Goal: Task Accomplishment & Management: Contribute content

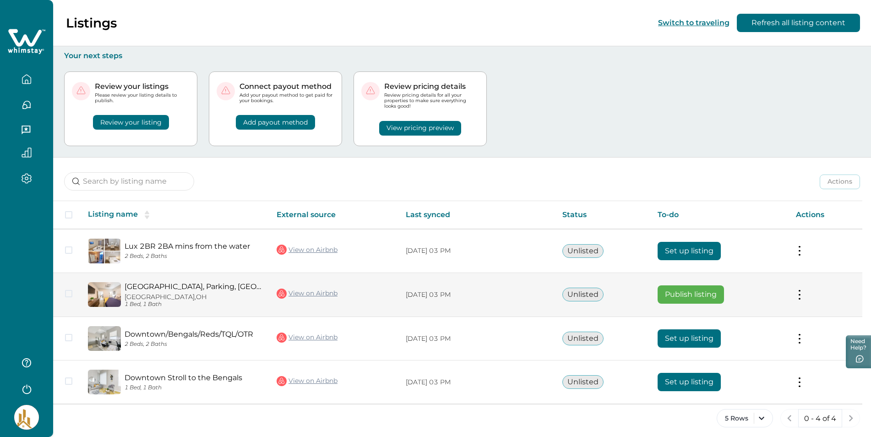
click at [74, 296] on td at bounding box center [66, 294] width 27 height 44
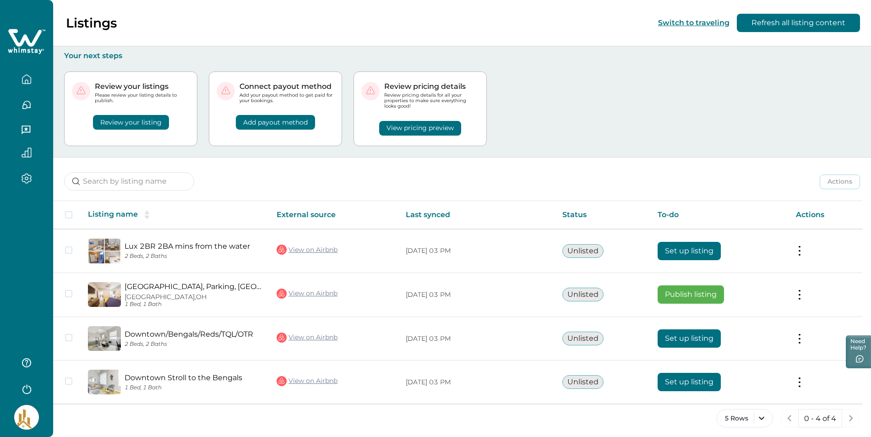
click at [123, 120] on button "Review your listing" at bounding box center [131, 122] width 76 height 15
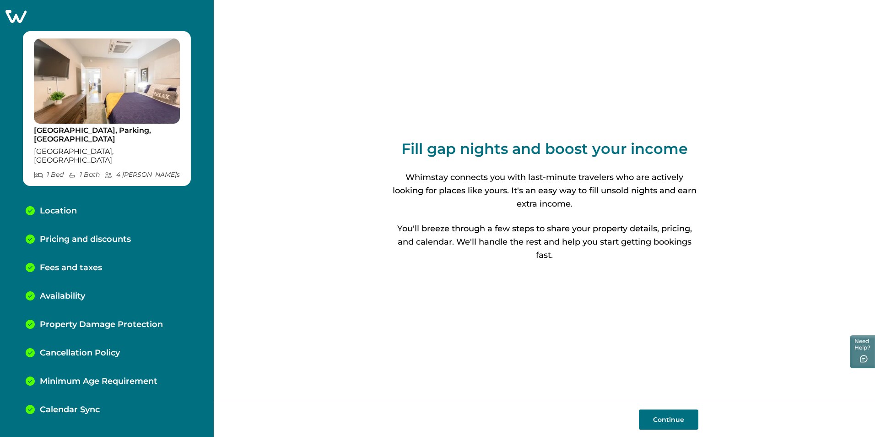
click at [656, 422] on button "Continue" at bounding box center [669, 419] width 60 height 20
select select "OH"
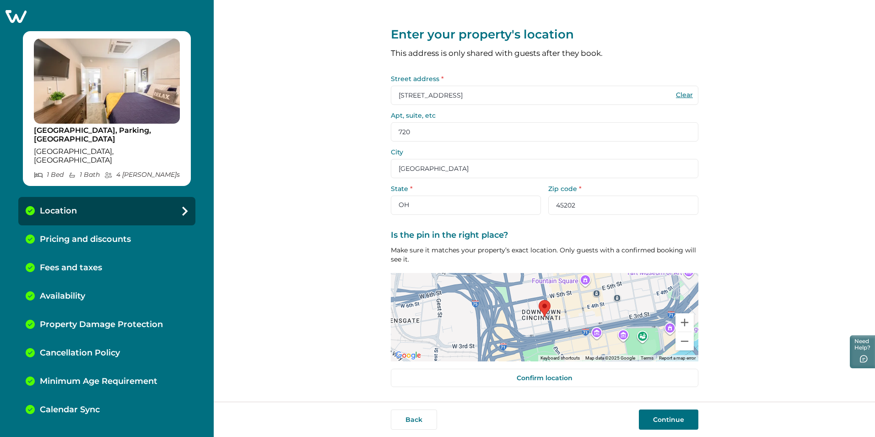
click at [663, 414] on button "Continue" at bounding box center [669, 419] width 60 height 20
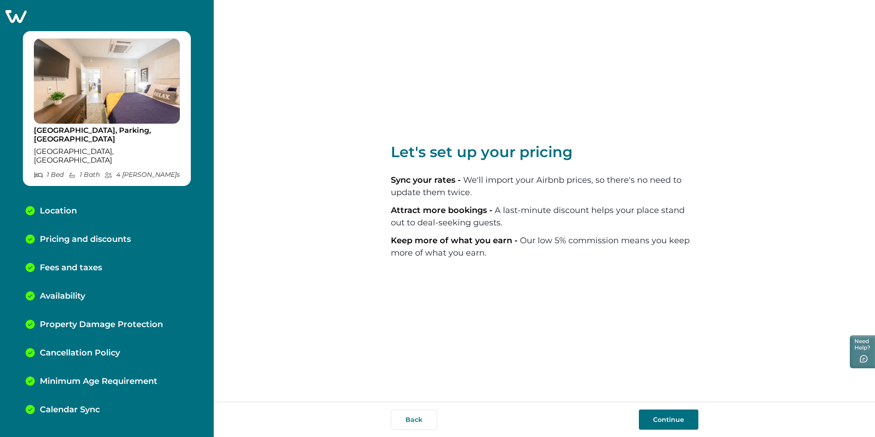
click at [667, 422] on button "Continue" at bounding box center [669, 419] width 60 height 20
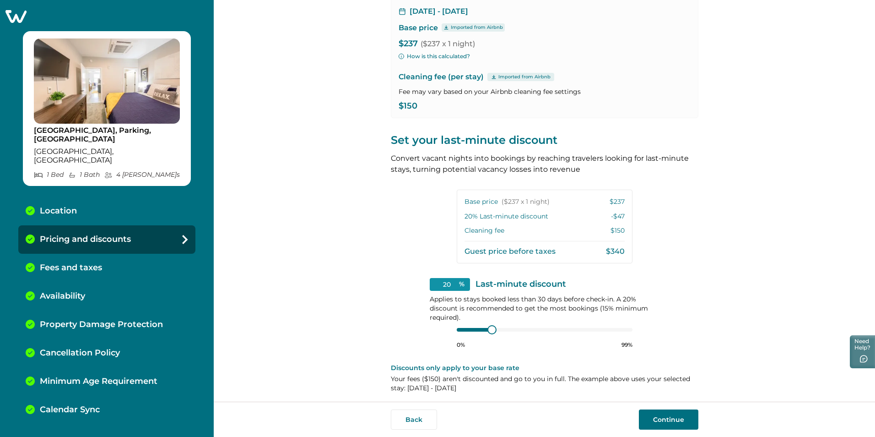
scroll to position [87, 0]
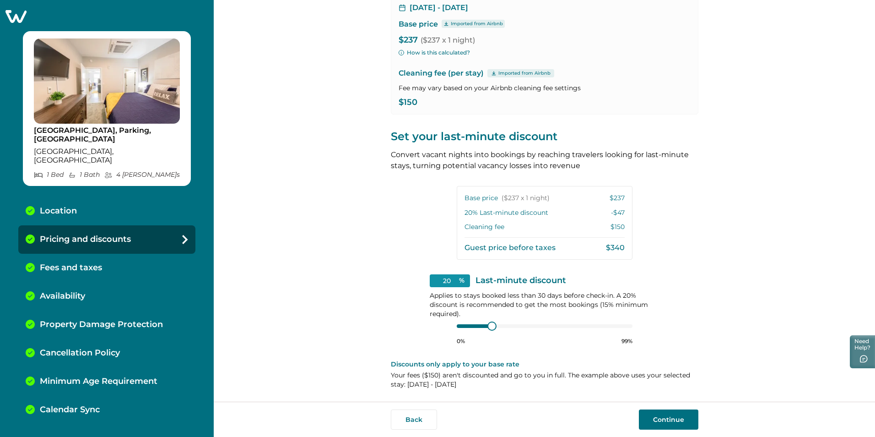
click at [680, 416] on button "Continue" at bounding box center [669, 419] width 60 height 20
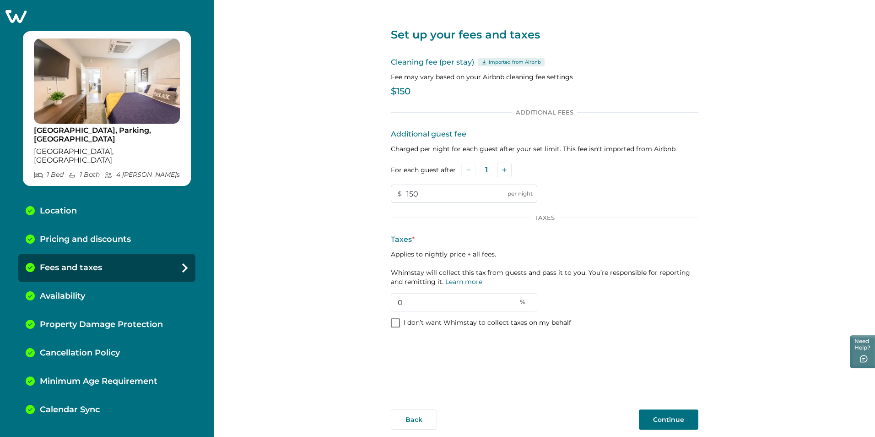
click at [439, 193] on input "150" at bounding box center [464, 193] width 146 height 18
click at [438, 193] on input "150" at bounding box center [464, 193] width 146 height 18
click at [407, 302] on input "0" at bounding box center [464, 302] width 146 height 18
type input "6"
click at [183, 395] on div "Calendar Sync" at bounding box center [106, 409] width 177 height 28
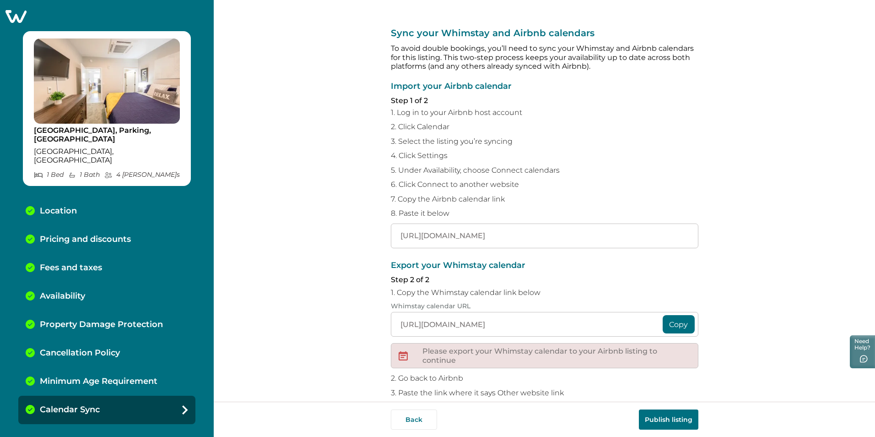
drag, startPoint x: 219, startPoint y: 397, endPoint x: 284, endPoint y: 71, distance: 332.2
click at [285, 72] on div "Sync your Whimstay and Airbnb calendars To avoid double bookings, you’ll need t…" at bounding box center [544, 200] width 661 height 401
drag, startPoint x: 394, startPoint y: 235, endPoint x: 699, endPoint y: 232, distance: 305.8
click at [699, 232] on div "Sync your Whimstay and Airbnb calendars To avoid double bookings, you’ll need t…" at bounding box center [544, 200] width 661 height 401
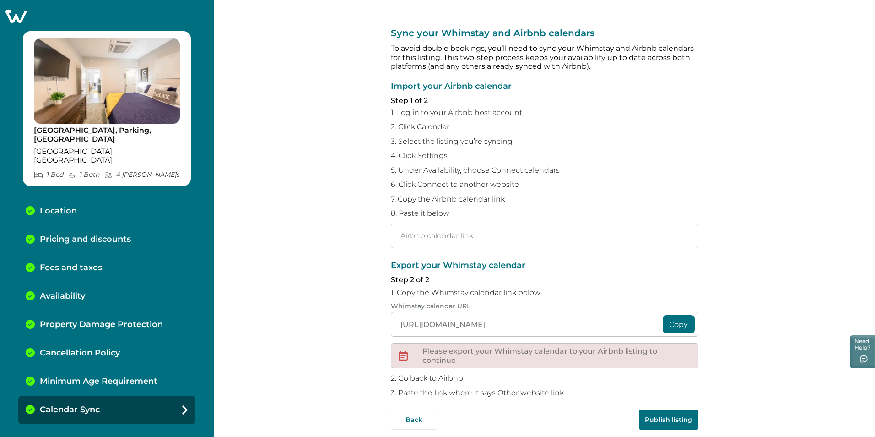
scroll to position [0, 0]
paste input "[URL][DOMAIN_NAME]"
type input "[URL][DOMAIN_NAME]"
click at [584, 265] on p "Export your Whimstay calendar" at bounding box center [545, 265] width 308 height 9
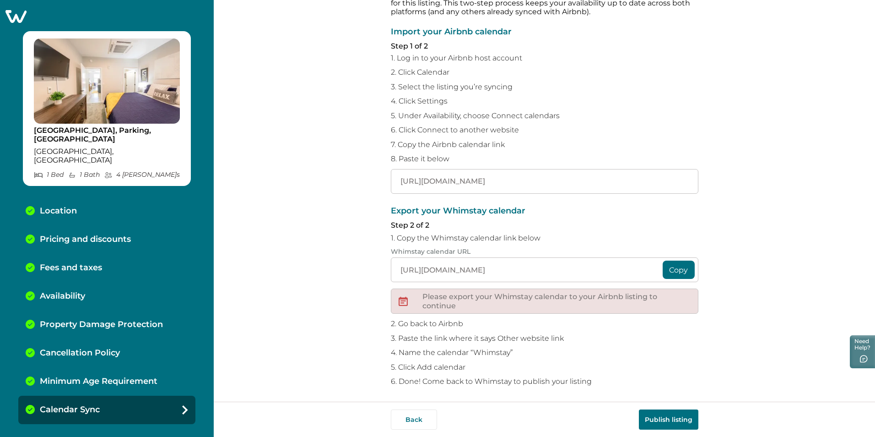
scroll to position [57, 0]
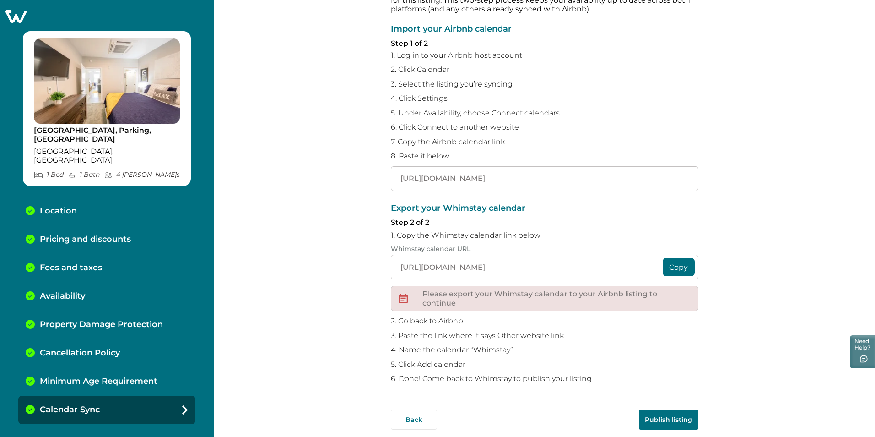
click at [676, 269] on button "Copy" at bounding box center [679, 267] width 32 height 18
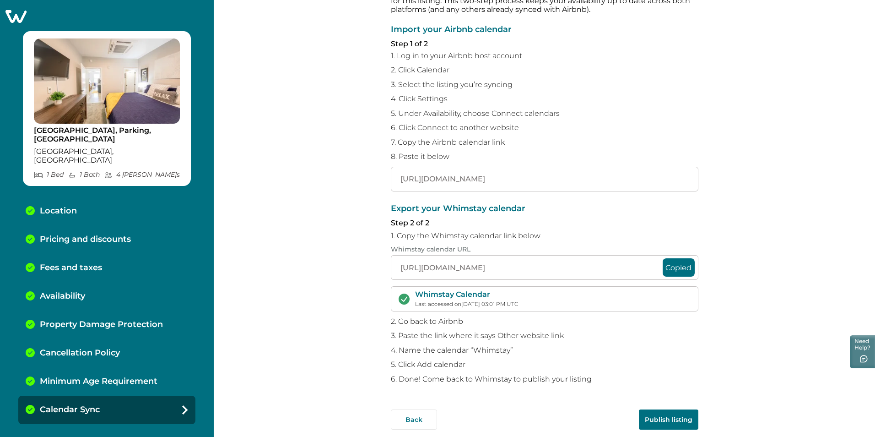
click at [675, 417] on button "Publish listing" at bounding box center [669, 419] width 60 height 20
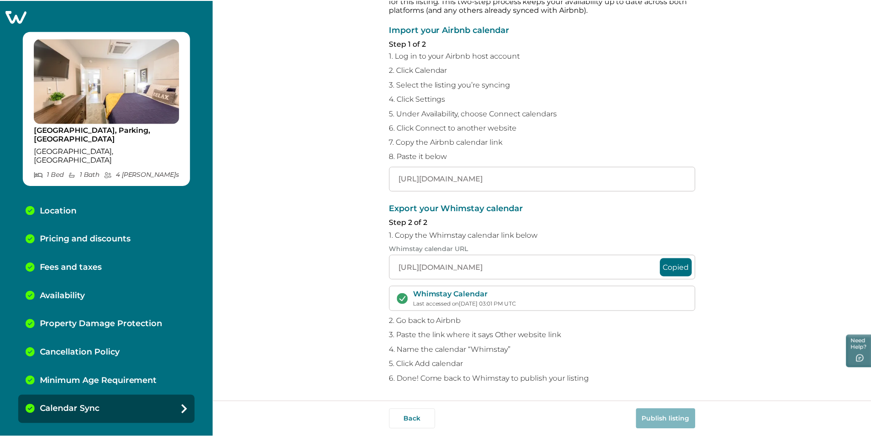
scroll to position [7, 0]
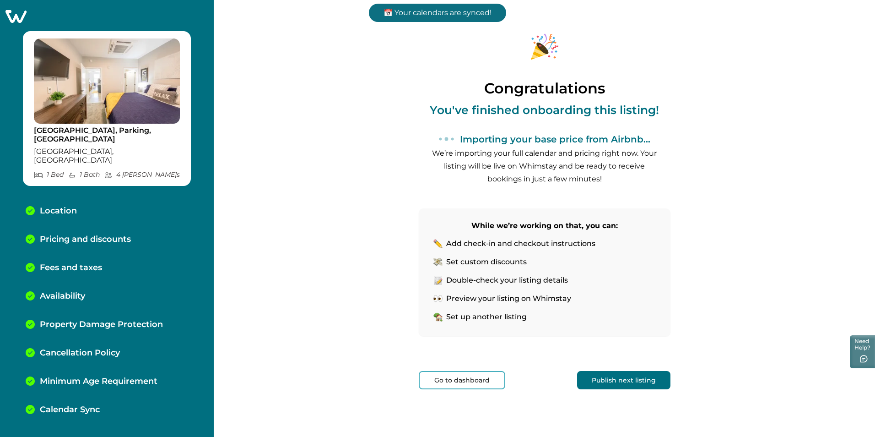
click at [460, 381] on button "Go to dashboard" at bounding box center [462, 380] width 87 height 18
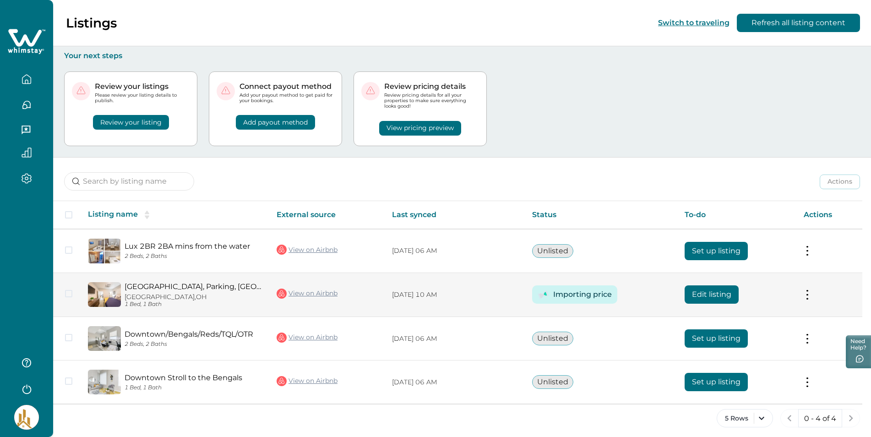
click at [811, 294] on button at bounding box center [806, 295] width 7 height 10
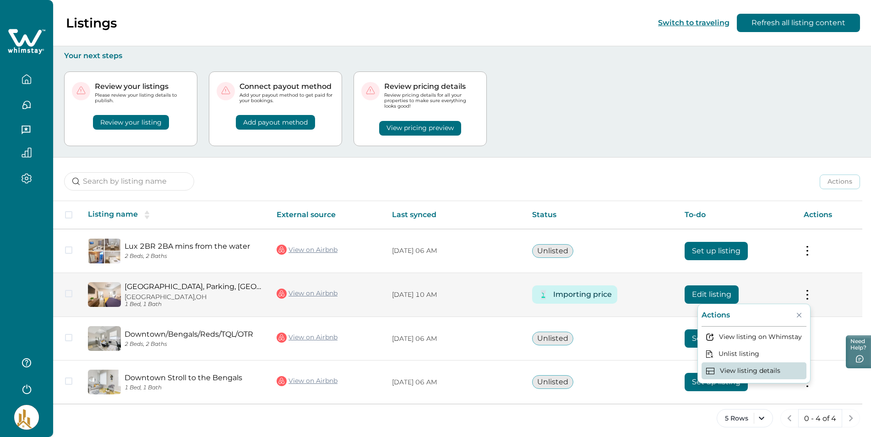
click at [775, 374] on button "View listing details" at bounding box center [753, 370] width 105 height 17
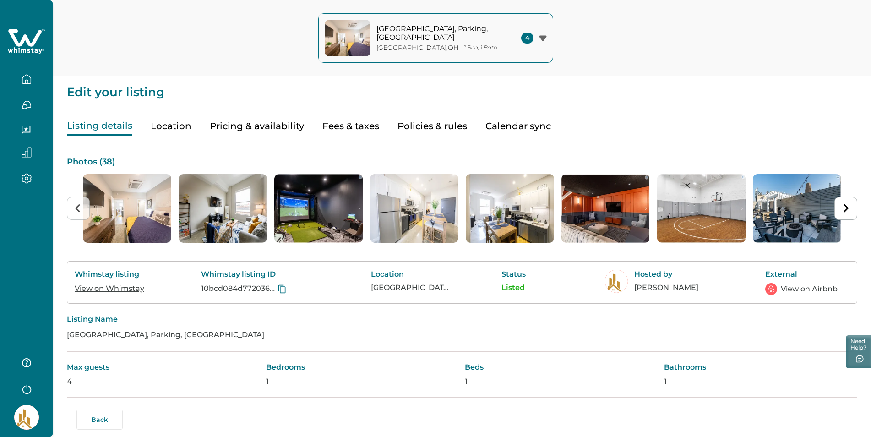
click at [243, 124] on button "Pricing & availability" at bounding box center [257, 126] width 94 height 19
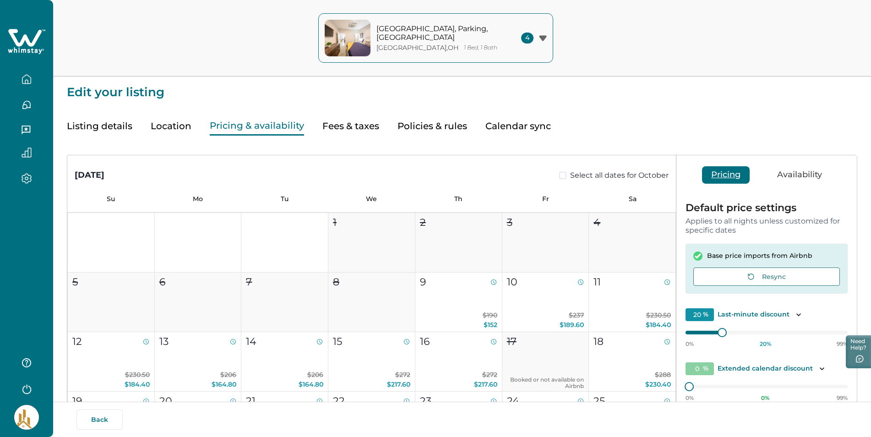
click at [334, 123] on button "Fees & taxes" at bounding box center [350, 126] width 57 height 19
type input "150"
type input "0"
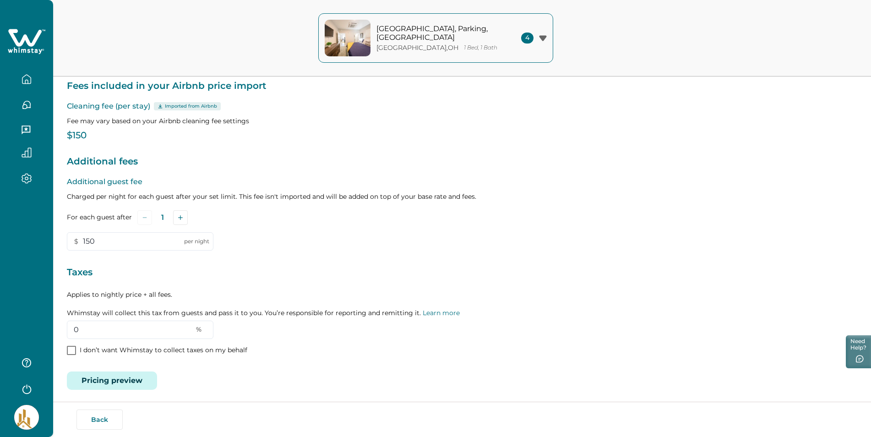
scroll to position [76, 0]
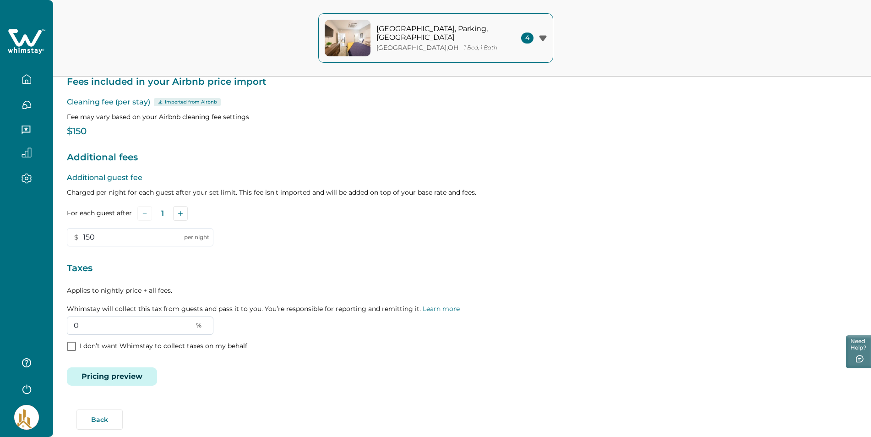
click at [85, 327] on input "0" at bounding box center [140, 325] width 146 height 18
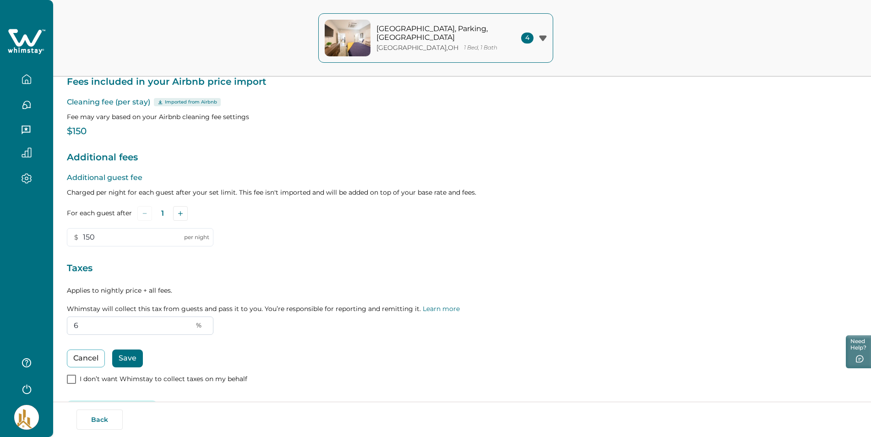
click at [128, 321] on input "6" at bounding box center [140, 325] width 146 height 18
type input "6"
click at [127, 360] on button "Save" at bounding box center [127, 358] width 31 height 18
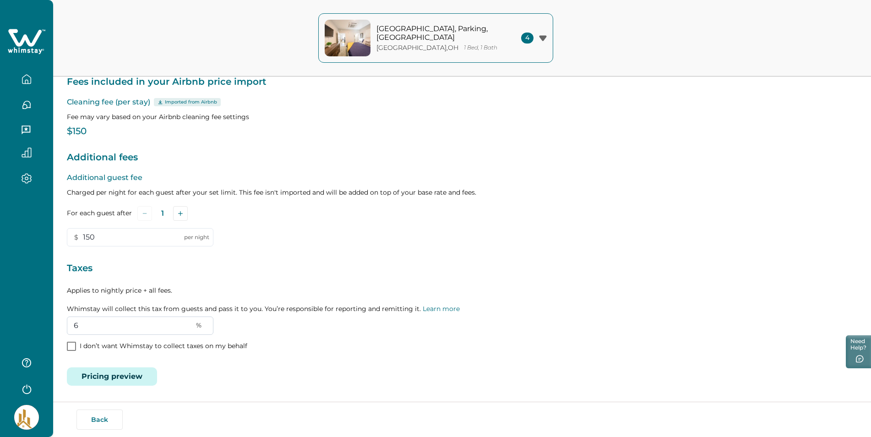
click at [101, 325] on input "6" at bounding box center [140, 325] width 146 height 18
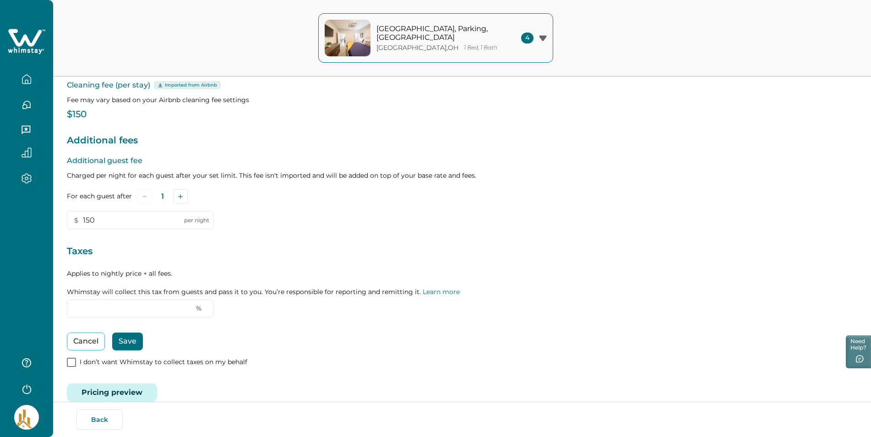
scroll to position [108, 0]
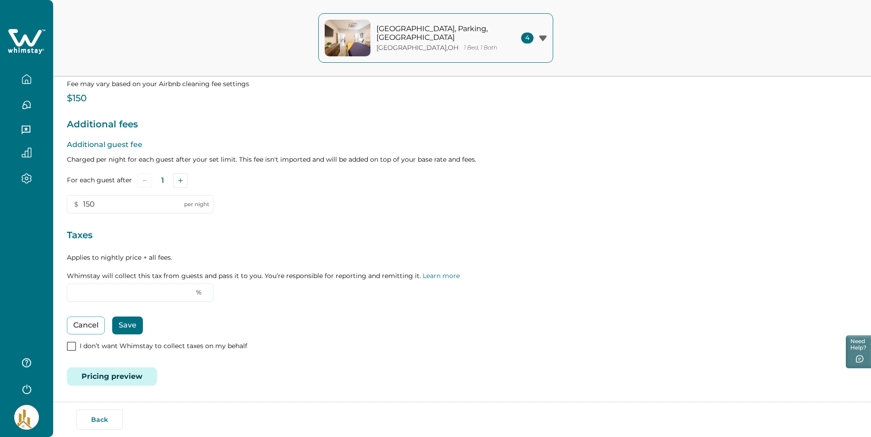
click at [542, 37] on icon "button" at bounding box center [542, 37] width 7 height 5
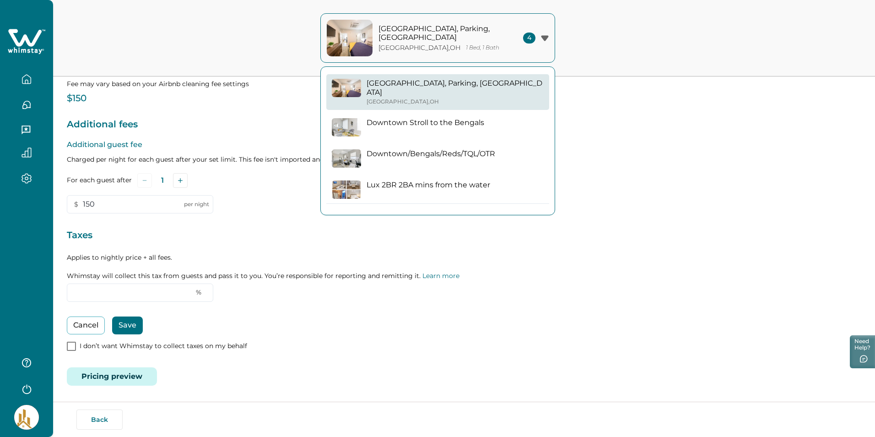
click at [598, 50] on div "[GEOGRAPHIC_DATA], [GEOGRAPHIC_DATA] [GEOGRAPHIC_DATA] , [GEOGRAPHIC_DATA] 1 Be…" at bounding box center [437, 38] width 875 height 76
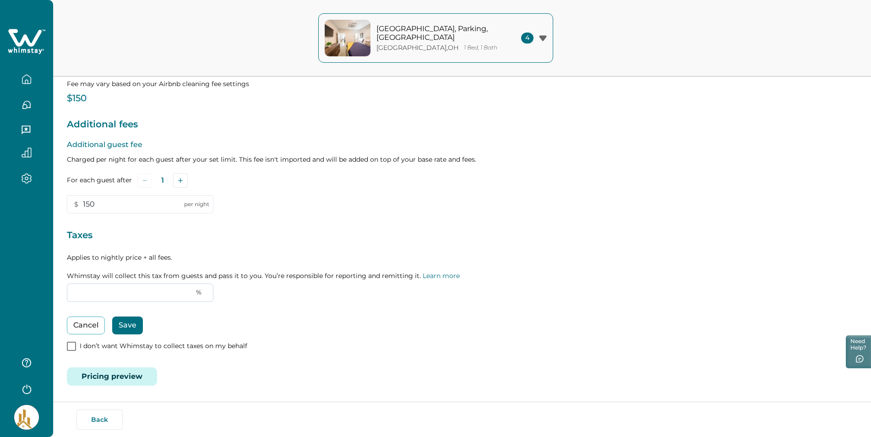
click at [95, 287] on input "text" at bounding box center [140, 292] width 146 height 18
type input "6"
click at [136, 323] on button "Save" at bounding box center [127, 325] width 31 height 18
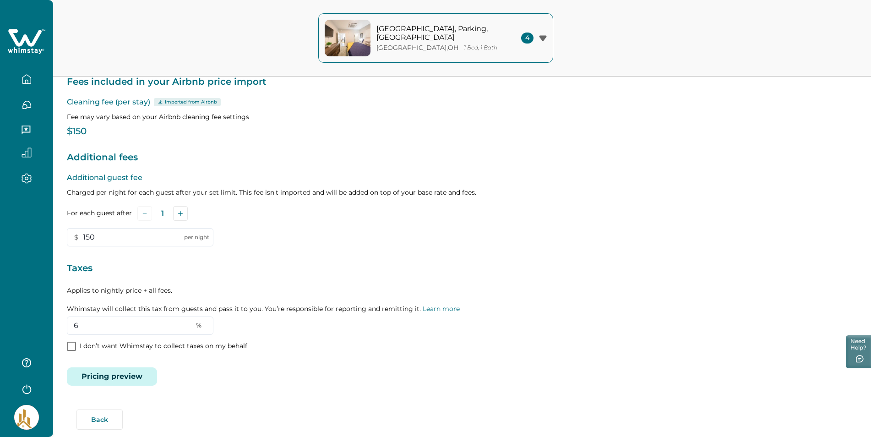
scroll to position [76, 0]
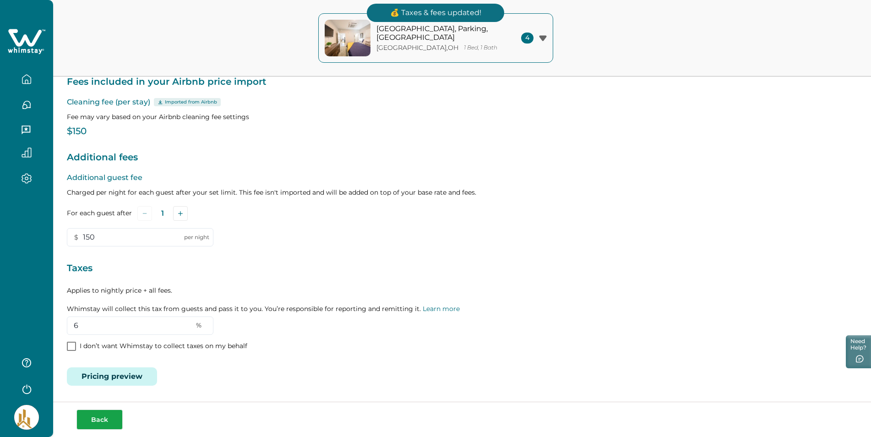
click at [105, 420] on button "Back" at bounding box center [99, 419] width 46 height 20
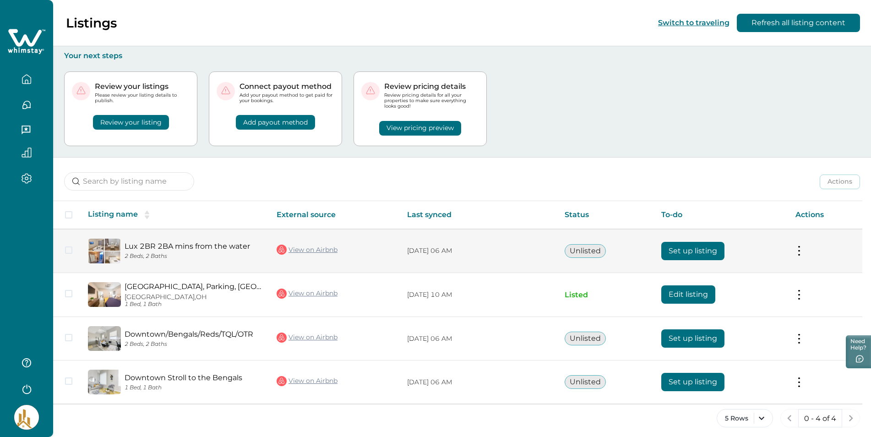
click at [704, 249] on button "Set up listing" at bounding box center [692, 251] width 63 height 18
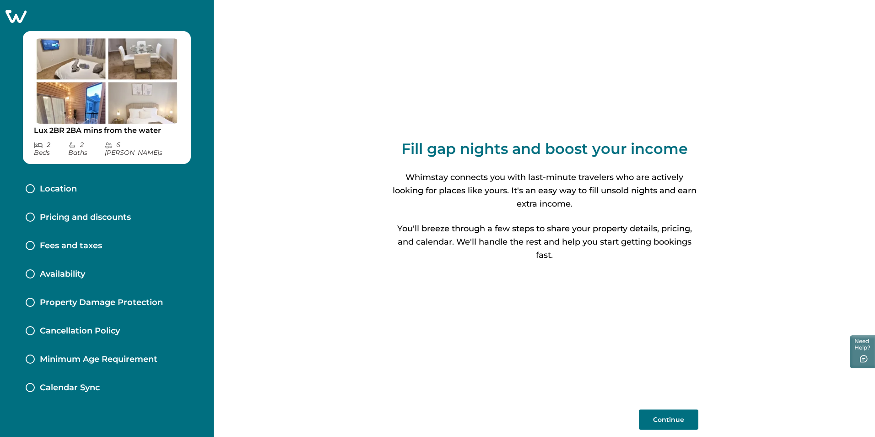
click at [669, 420] on button "Continue" at bounding box center [669, 419] width 60 height 20
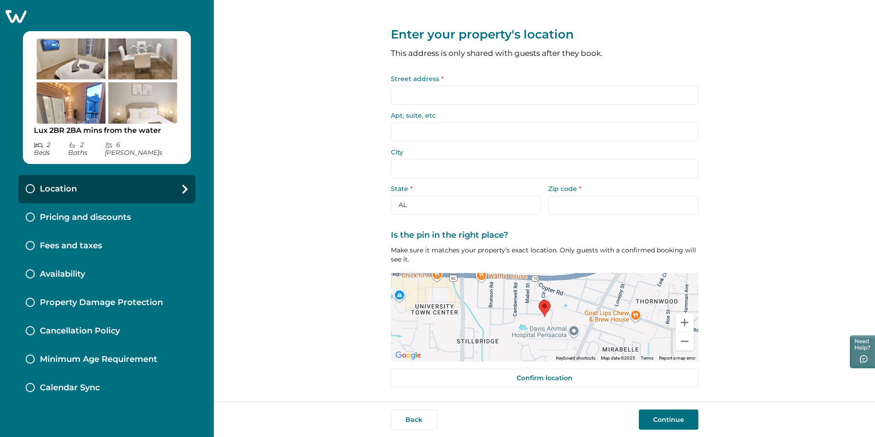
click at [422, 86] on input "Street address *" at bounding box center [545, 95] width 308 height 19
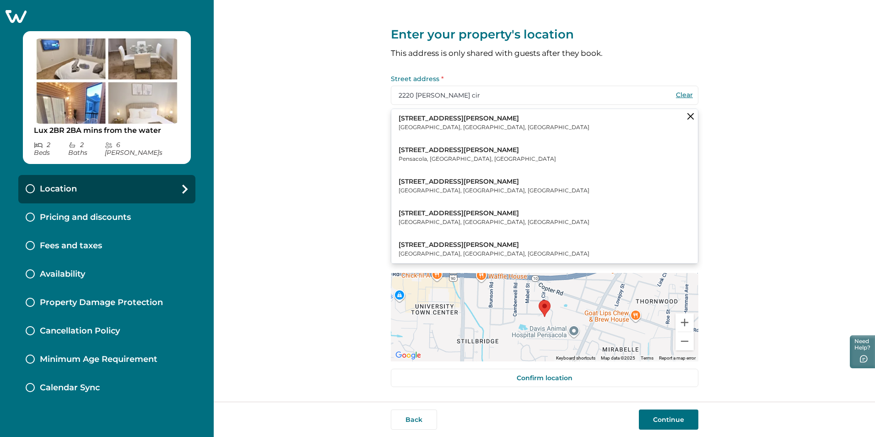
click at [420, 149] on p "[STREET_ADDRESS][PERSON_NAME]" at bounding box center [477, 150] width 157 height 9
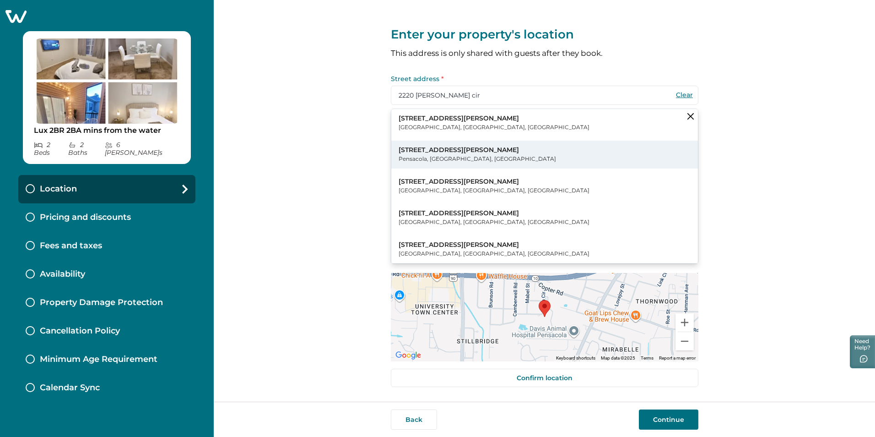
type input "[STREET_ADDRESS][PERSON_NAME]"
type input "Pensacola"
select select "FL"
type input "32514"
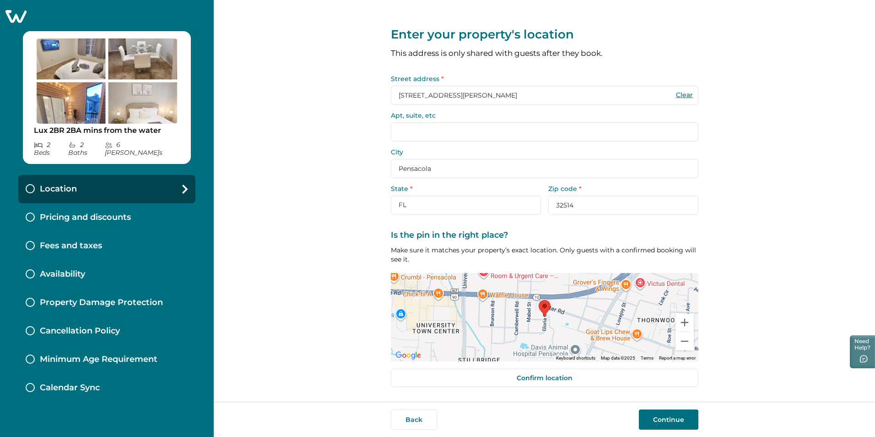
click at [413, 132] on input "Apt, suite, etc" at bounding box center [545, 131] width 308 height 19
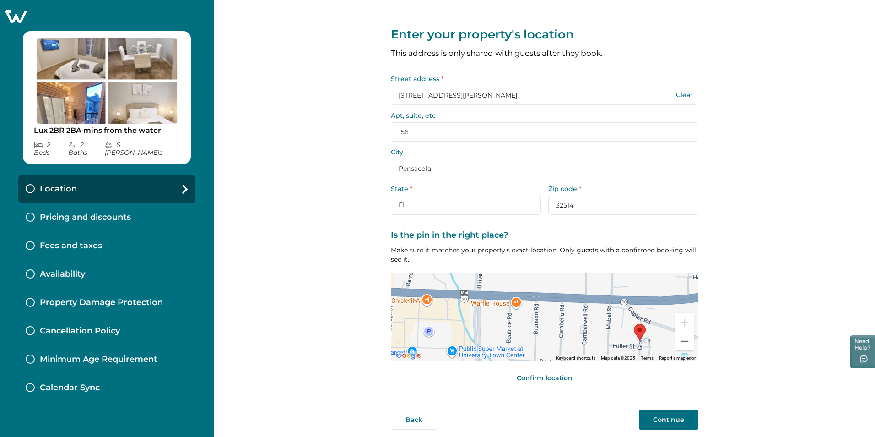
type input "156"
click at [805, 222] on div "Enter your property's location This address is only shared with guests after th…" at bounding box center [544, 200] width 661 height 401
click at [675, 423] on button "Continue" at bounding box center [669, 419] width 60 height 20
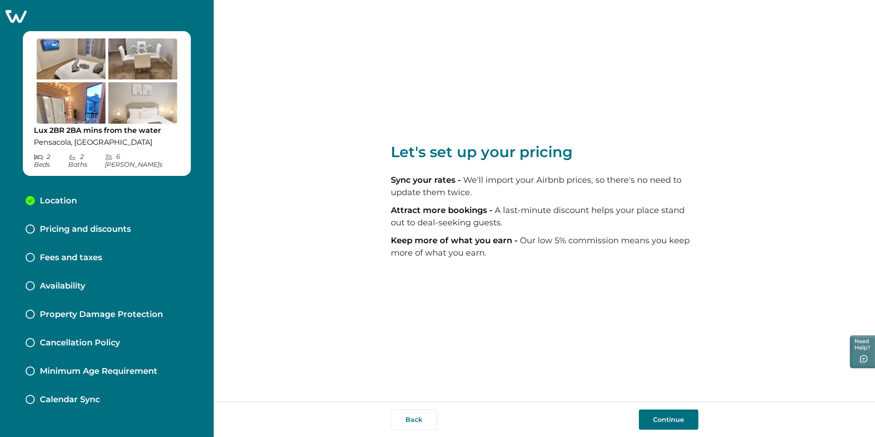
click at [674, 422] on button "Continue" at bounding box center [669, 419] width 60 height 20
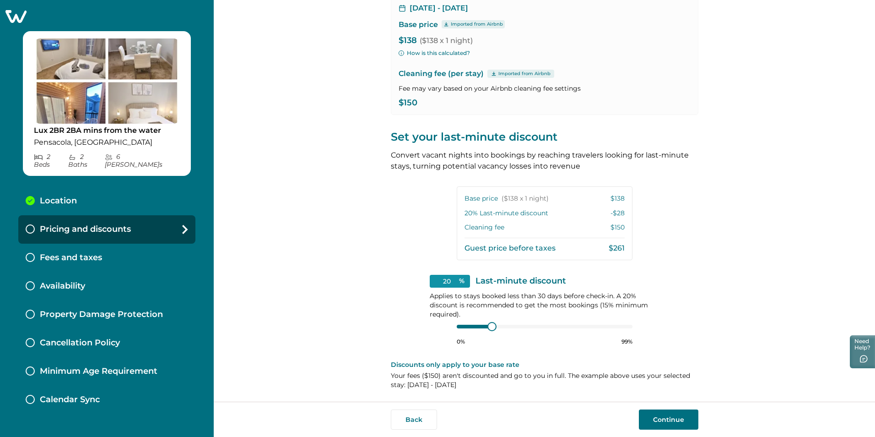
scroll to position [87, 0]
click at [674, 418] on button "Continue" at bounding box center [669, 419] width 60 height 20
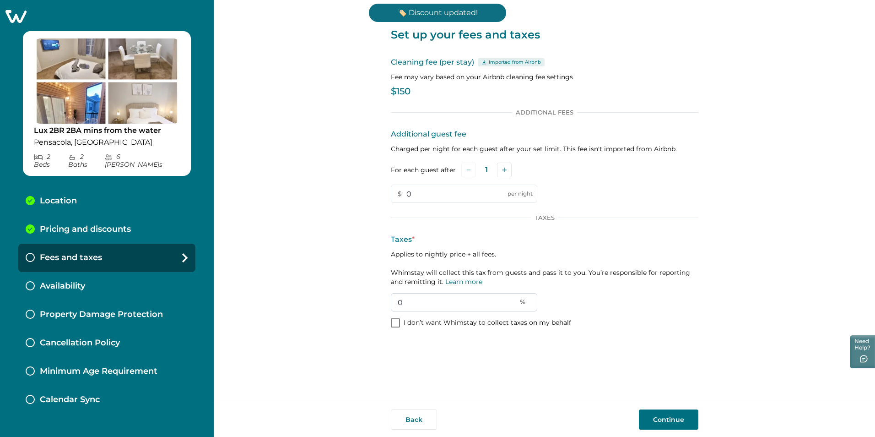
click at [414, 298] on input "0" at bounding box center [464, 302] width 146 height 18
type input "6"
click at [678, 423] on button "Continue" at bounding box center [669, 419] width 60 height 20
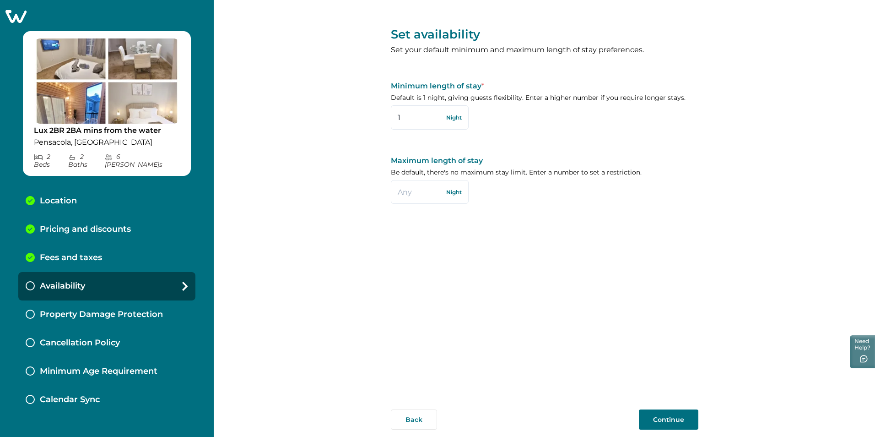
click at [672, 419] on button "Continue" at bounding box center [669, 419] width 60 height 20
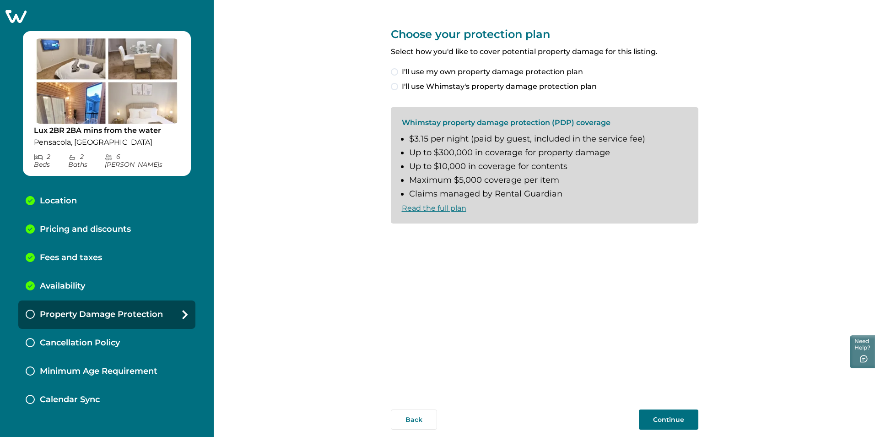
click at [397, 86] on span at bounding box center [394, 86] width 7 height 7
click at [398, 241] on label "I understand and accept the Whimstay Host Terms and Conditions" at bounding box center [519, 238] width 257 height 11
click at [675, 418] on button "Continue" at bounding box center [669, 419] width 60 height 20
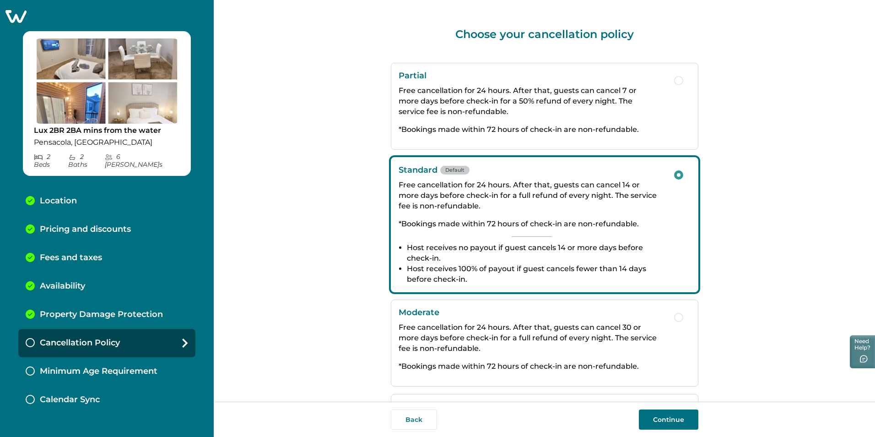
click at [668, 419] on button "Continue" at bounding box center [669, 419] width 60 height 20
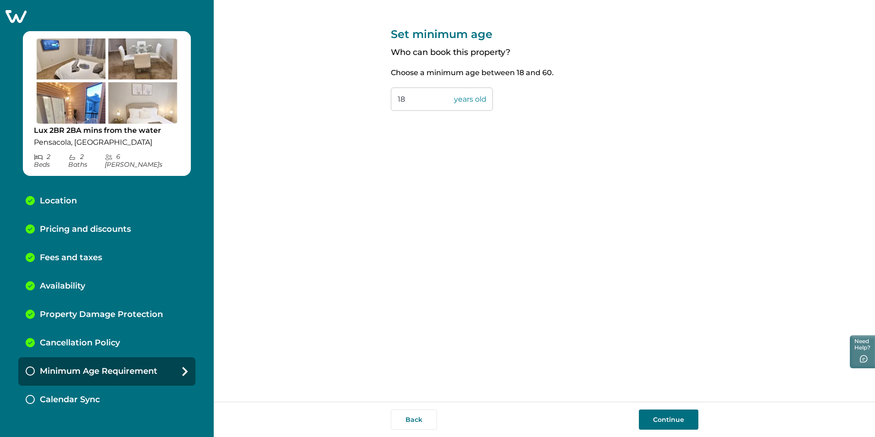
click at [411, 98] on input "18" at bounding box center [442, 98] width 102 height 23
type input "1"
type input "21"
click at [659, 423] on button "Continue" at bounding box center [669, 419] width 60 height 20
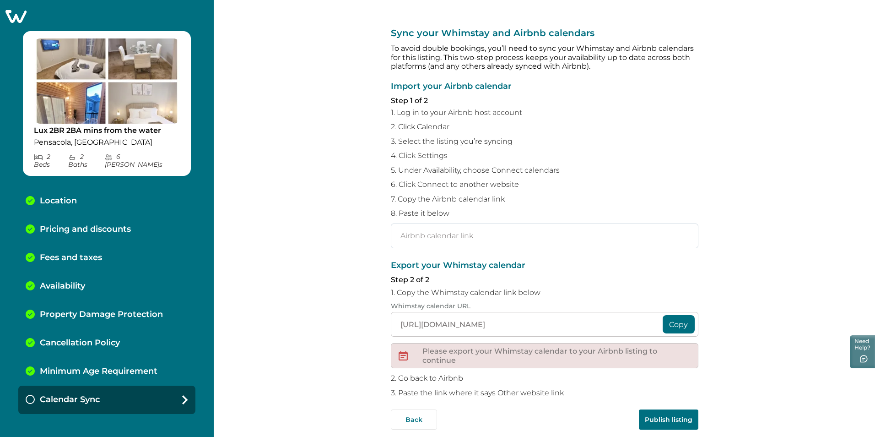
click at [471, 232] on input "text" at bounding box center [545, 235] width 308 height 25
paste input "[URL][DOMAIN_NAME]"
type input "[URL][DOMAIN_NAME]"
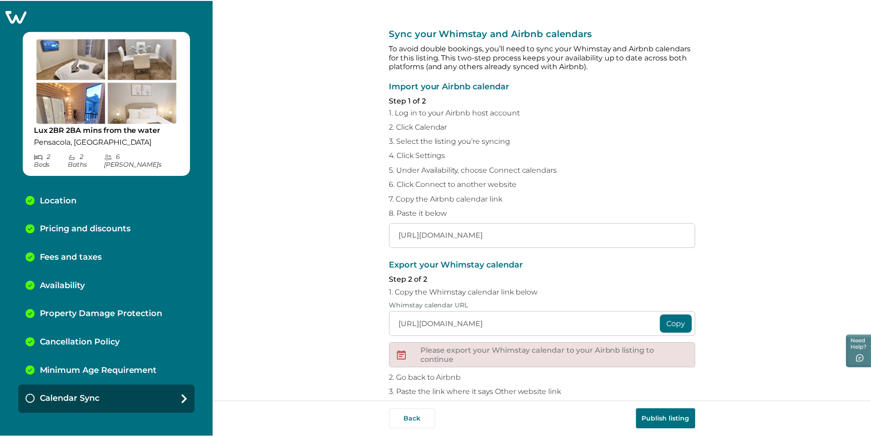
scroll to position [0, 0]
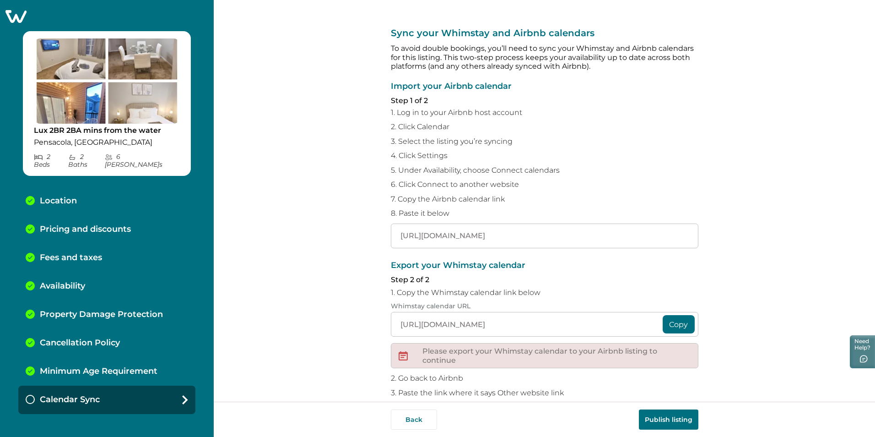
click at [673, 321] on button "Copy" at bounding box center [679, 324] width 32 height 18
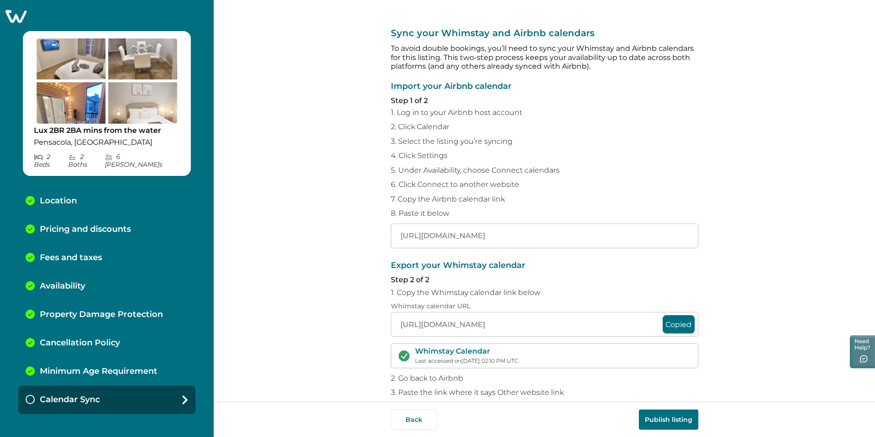
click at [678, 417] on button "Publish listing" at bounding box center [669, 419] width 60 height 20
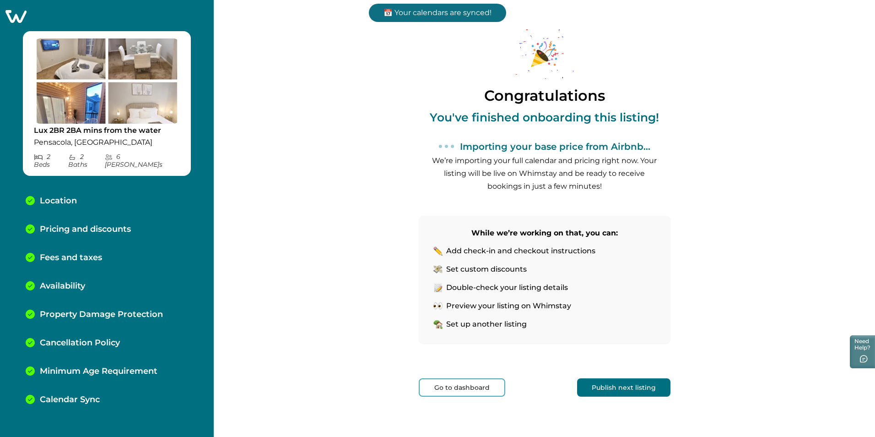
click at [464, 378] on button "Go to dashboard" at bounding box center [462, 387] width 87 height 18
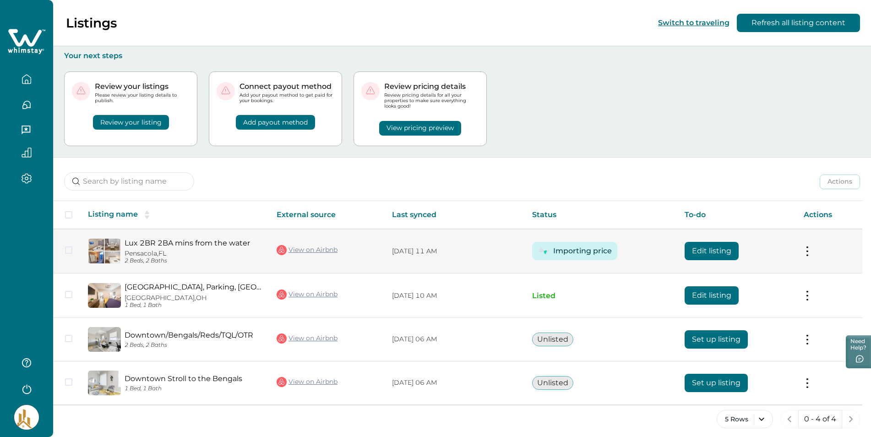
click at [811, 248] on button at bounding box center [806, 251] width 7 height 10
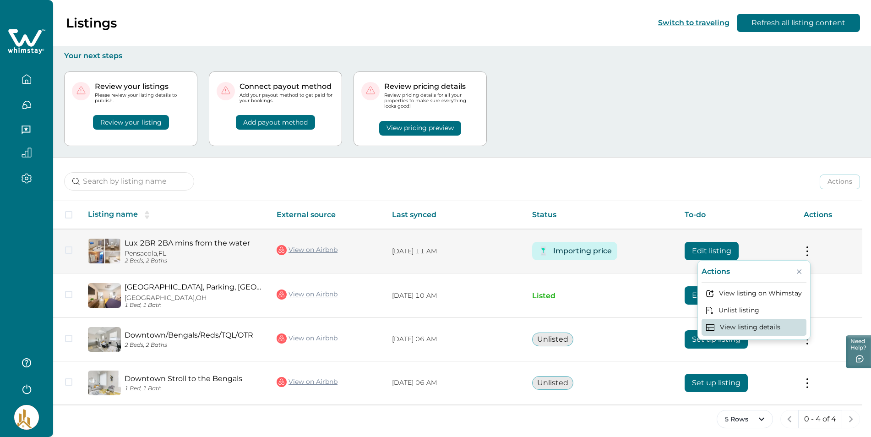
click at [762, 327] on button "View listing details" at bounding box center [753, 327] width 105 height 17
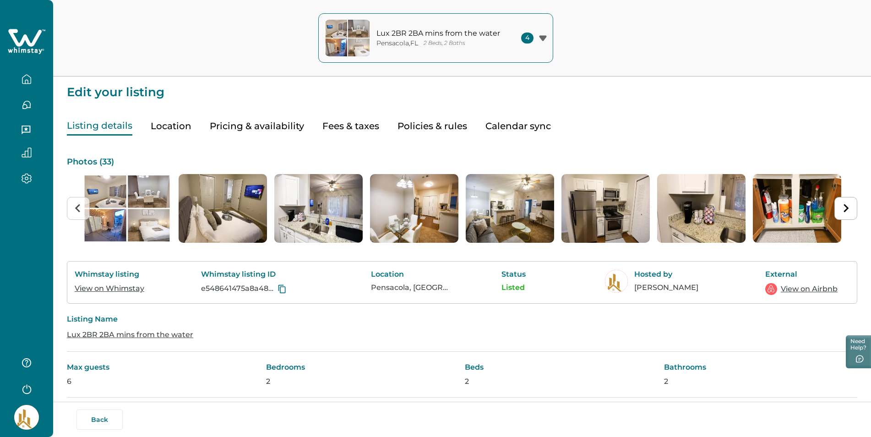
click at [354, 128] on button "Fees & taxes" at bounding box center [350, 126] width 57 height 19
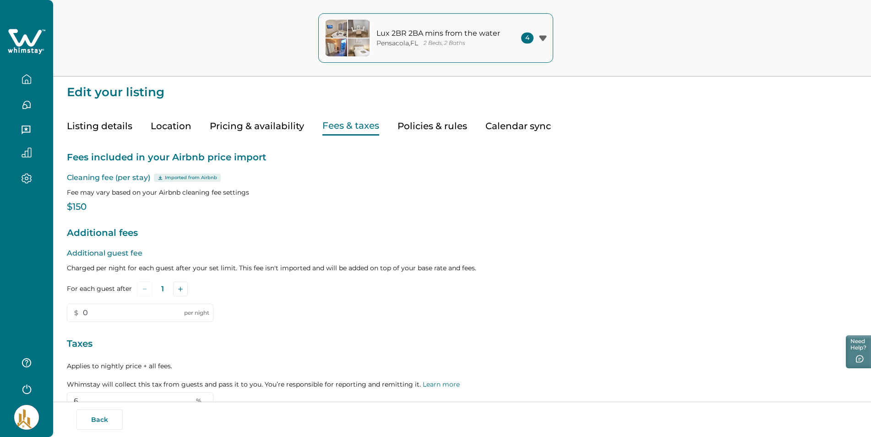
click at [25, 77] on icon "button" at bounding box center [27, 79] width 10 height 10
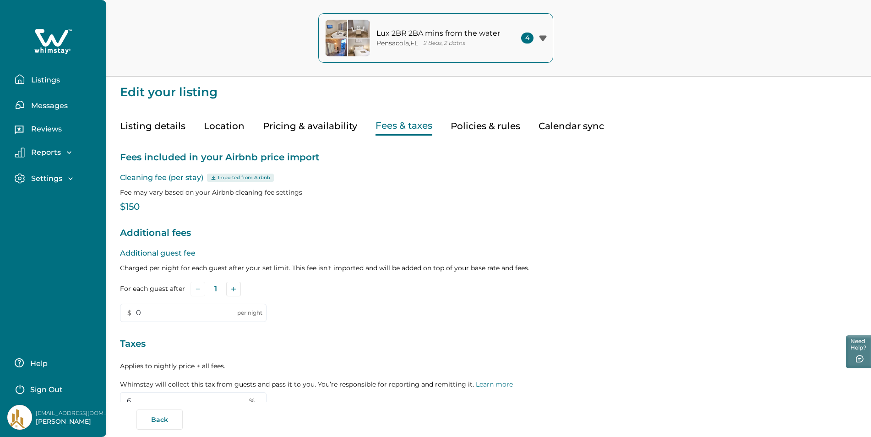
click at [545, 37] on icon "button" at bounding box center [542, 37] width 7 height 5
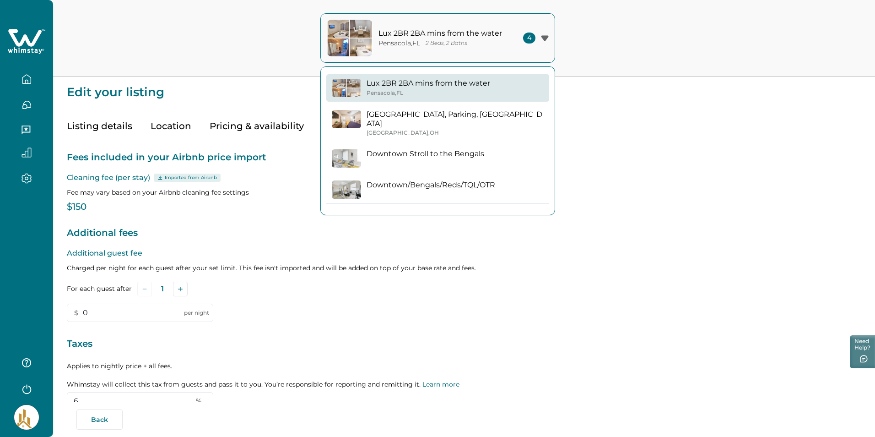
click at [404, 149] on p "Downtown Stroll to the Bengals" at bounding box center [426, 153] width 118 height 9
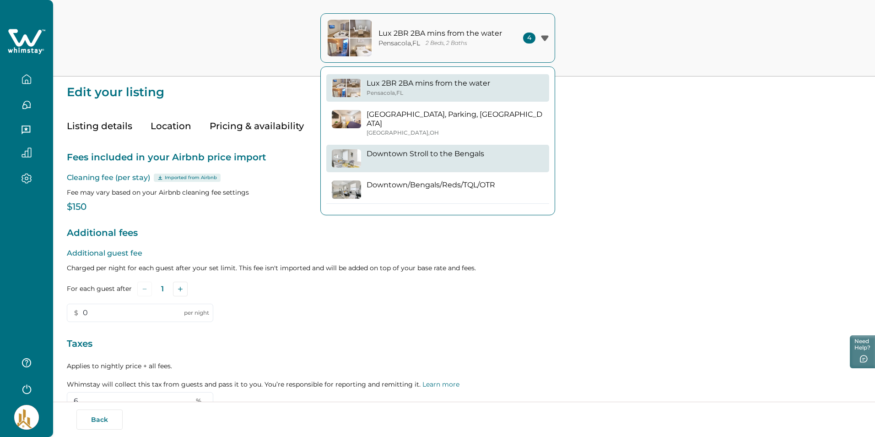
type input "0"
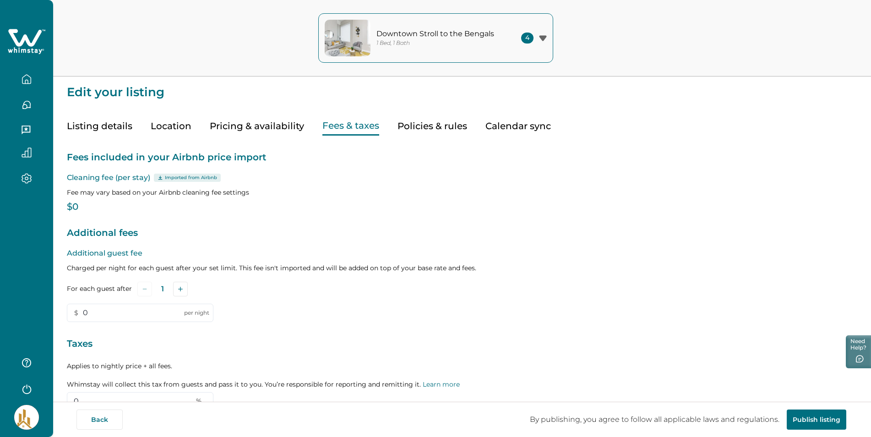
click at [23, 79] on icon "button" at bounding box center [27, 79] width 10 height 10
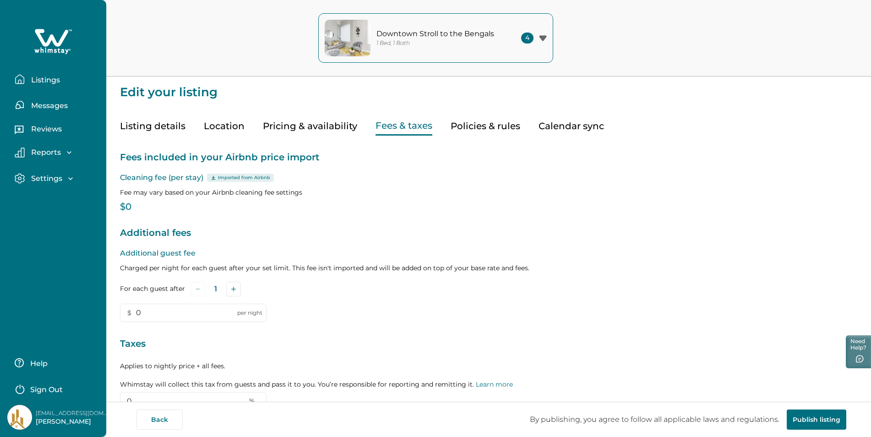
click at [39, 81] on p "Listings" at bounding box center [44, 80] width 32 height 9
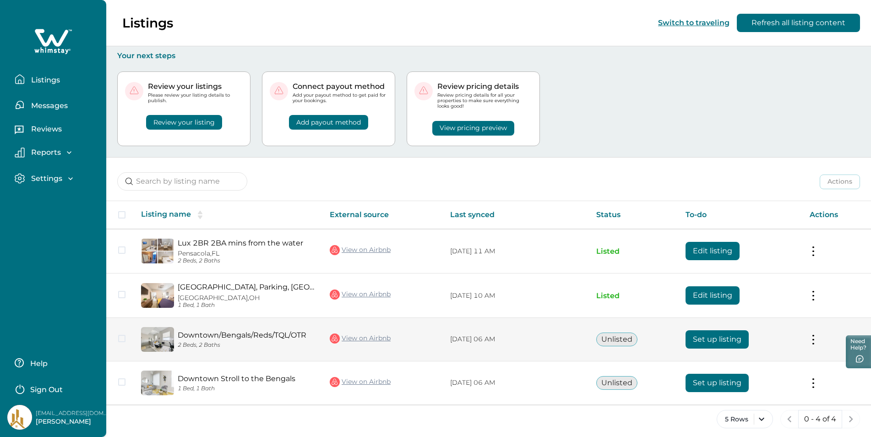
click at [721, 339] on button "Set up listing" at bounding box center [716, 339] width 63 height 18
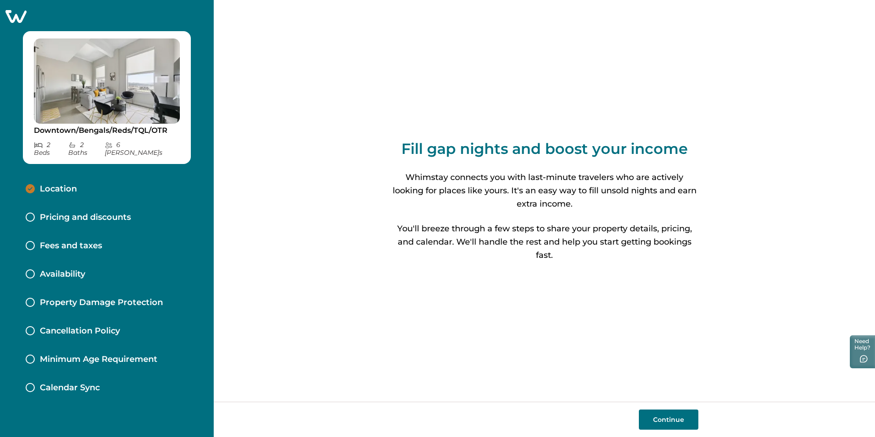
click at [666, 416] on button "Continue" at bounding box center [669, 419] width 60 height 20
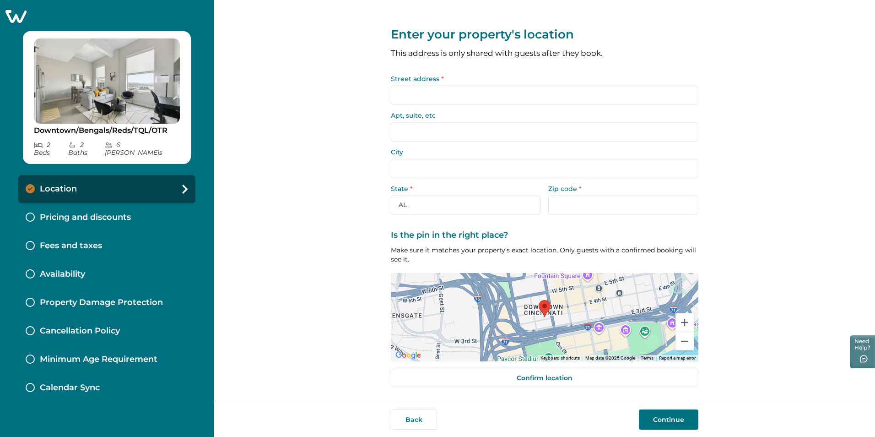
click at [408, 98] on input "Street address *" at bounding box center [545, 95] width 308 height 19
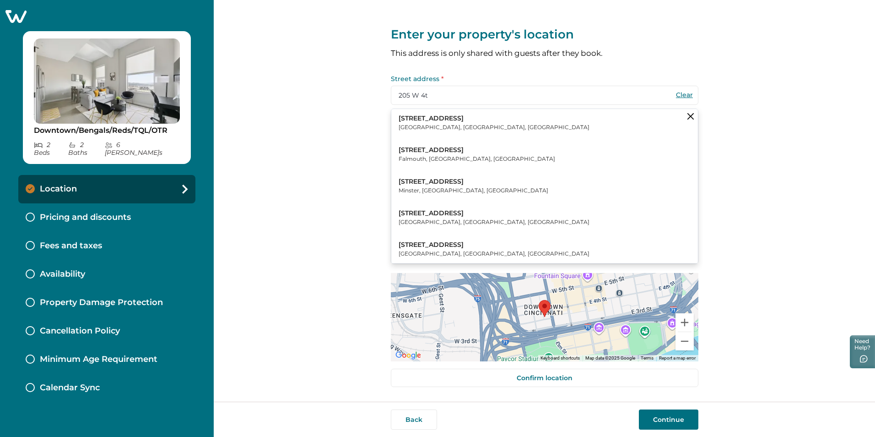
click at [441, 126] on p "[GEOGRAPHIC_DATA], [GEOGRAPHIC_DATA], [GEOGRAPHIC_DATA]" at bounding box center [494, 127] width 191 height 9
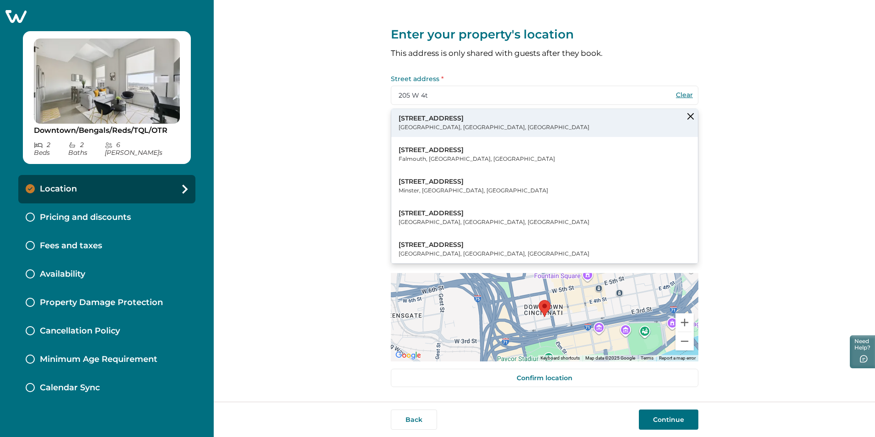
type input "[STREET_ADDRESS]"
type input "[GEOGRAPHIC_DATA]"
select select "OH"
type input "45202"
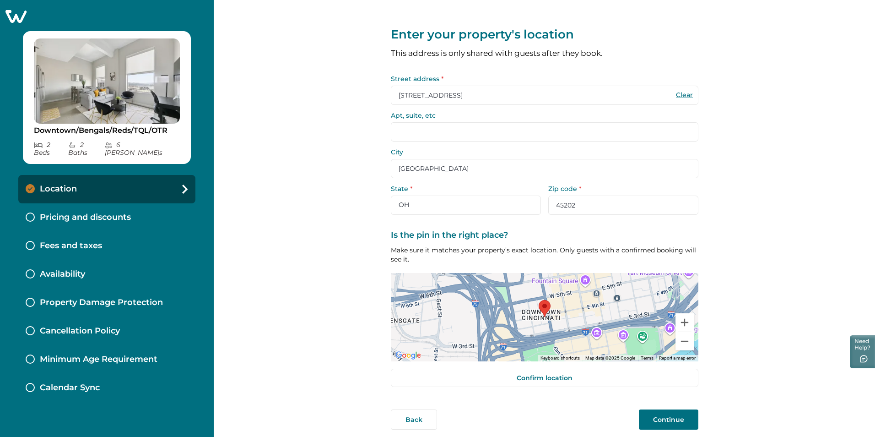
click at [432, 133] on input "Apt, suite, etc" at bounding box center [545, 131] width 308 height 19
type input "1121"
click at [668, 418] on button "Continue" at bounding box center [669, 419] width 60 height 20
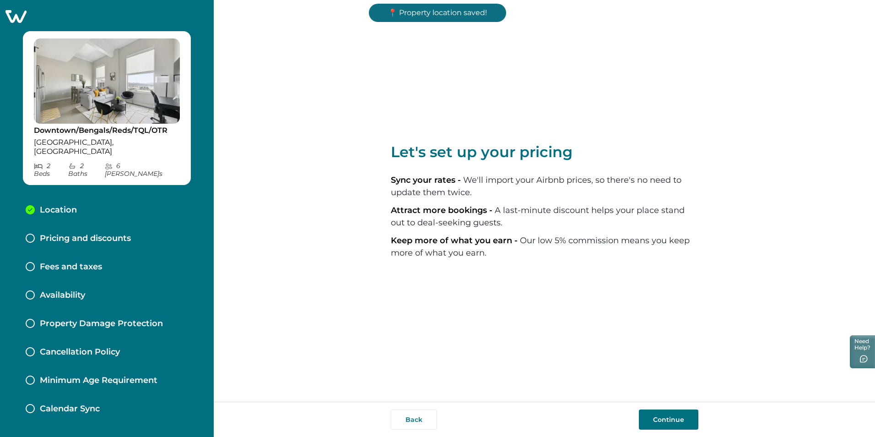
click at [670, 418] on button "Continue" at bounding box center [669, 419] width 60 height 20
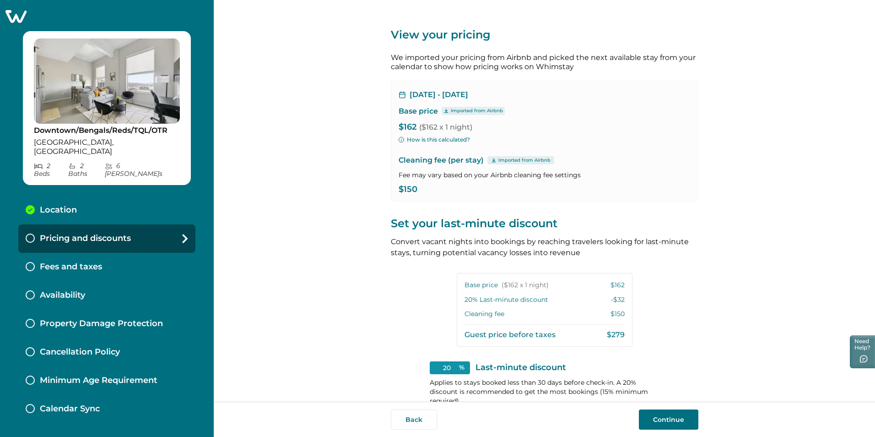
click at [680, 419] on button "Continue" at bounding box center [669, 419] width 60 height 20
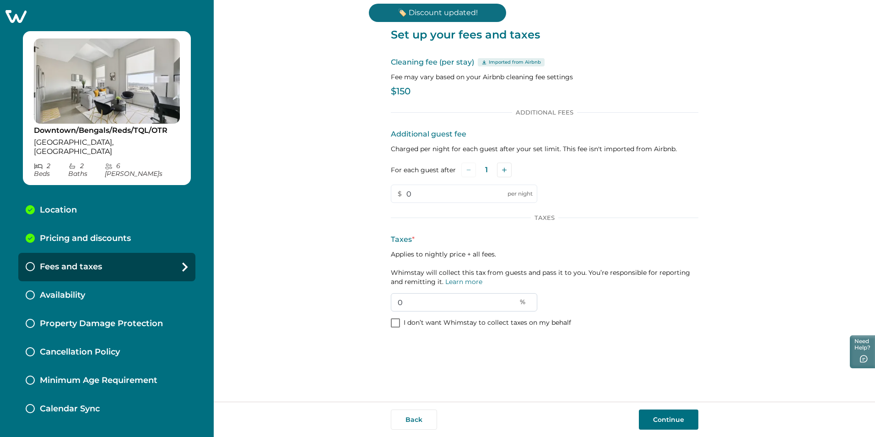
click at [411, 299] on input "0" at bounding box center [464, 302] width 146 height 18
type input "6"
click at [672, 417] on button "Continue" at bounding box center [669, 419] width 60 height 20
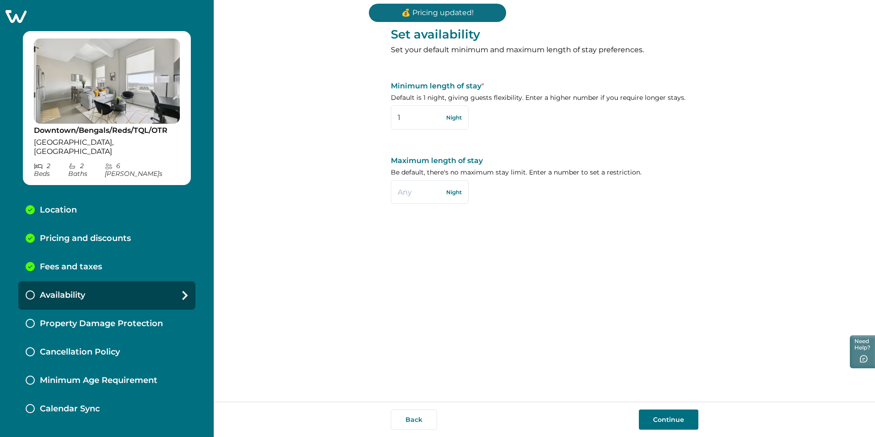
click at [671, 415] on button "Continue" at bounding box center [669, 419] width 60 height 20
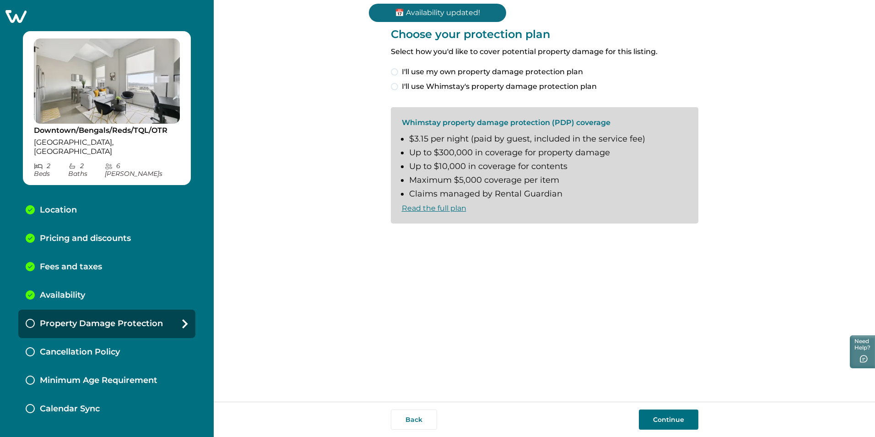
click at [395, 82] on label "I'll use Whimstay's property damage protection plan" at bounding box center [545, 86] width 308 height 11
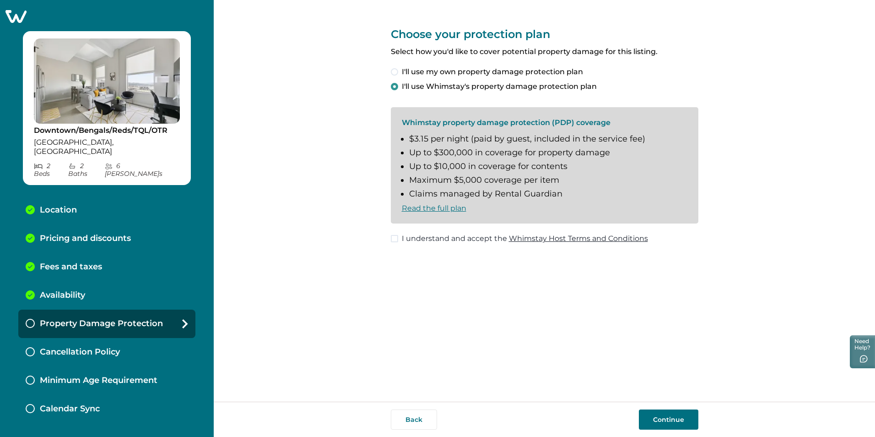
click at [396, 238] on span at bounding box center [394, 238] width 7 height 7
click at [665, 417] on button "Continue" at bounding box center [669, 419] width 60 height 20
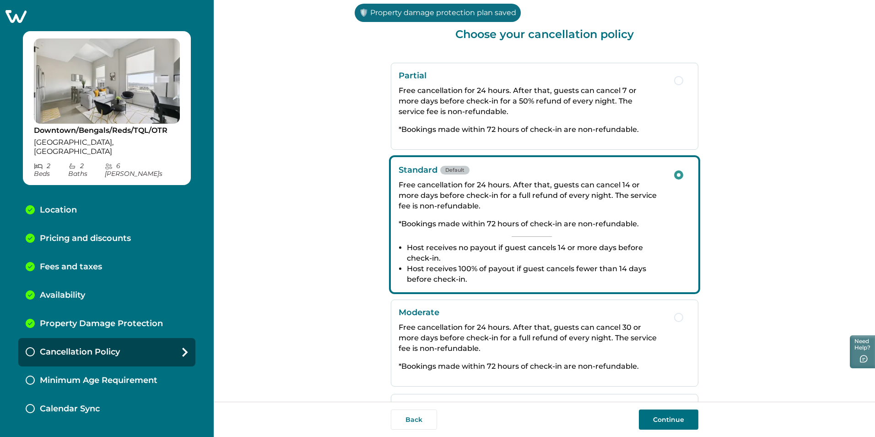
click at [671, 420] on button "Continue" at bounding box center [669, 419] width 60 height 20
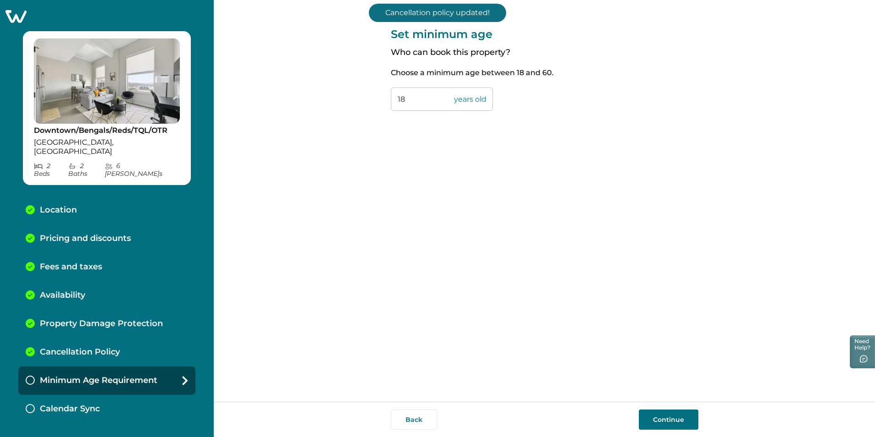
click at [411, 97] on input "18" at bounding box center [442, 98] width 102 height 23
type input "1"
type input "21"
click at [671, 421] on button "Continue" at bounding box center [669, 419] width 60 height 20
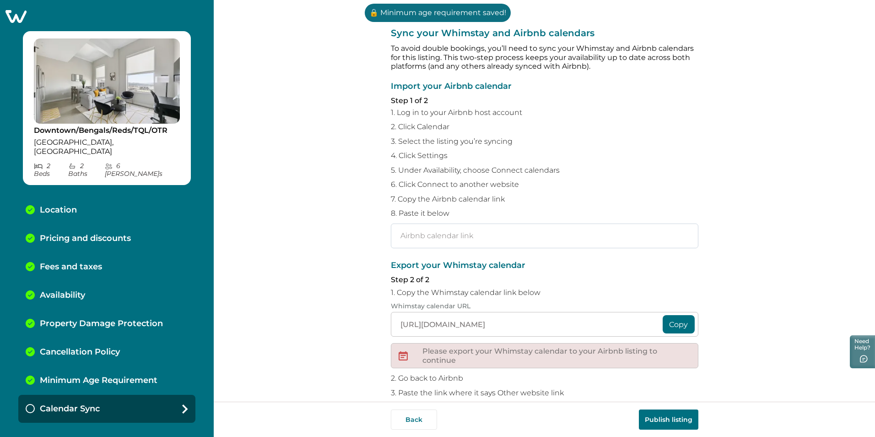
click at [406, 238] on input "text" at bounding box center [545, 235] width 308 height 25
paste input "[URL][DOMAIN_NAME]"
type input "[URL][DOMAIN_NAME]"
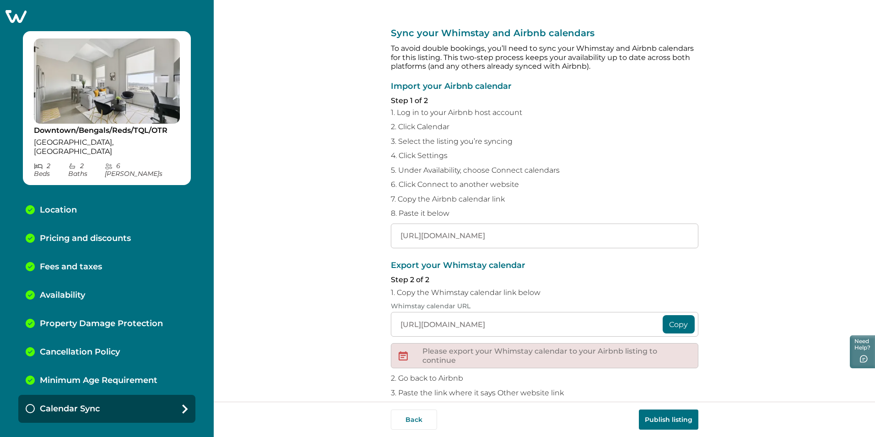
click at [672, 323] on button "Copy" at bounding box center [679, 324] width 32 height 18
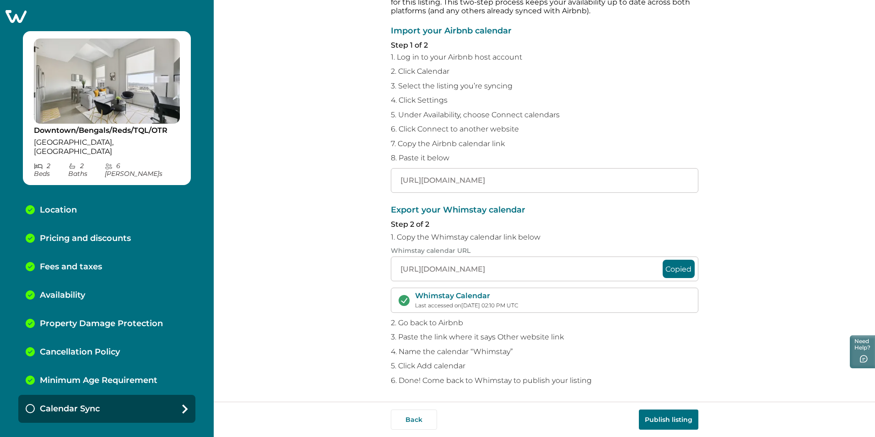
scroll to position [57, 0]
click at [673, 416] on button "Publish listing" at bounding box center [669, 419] width 60 height 20
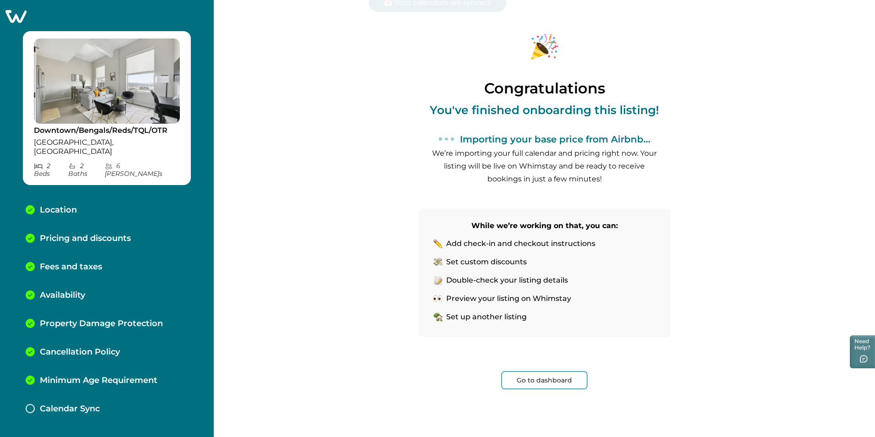
scroll to position [7, 0]
click at [550, 379] on button "Go to dashboard" at bounding box center [544, 380] width 87 height 18
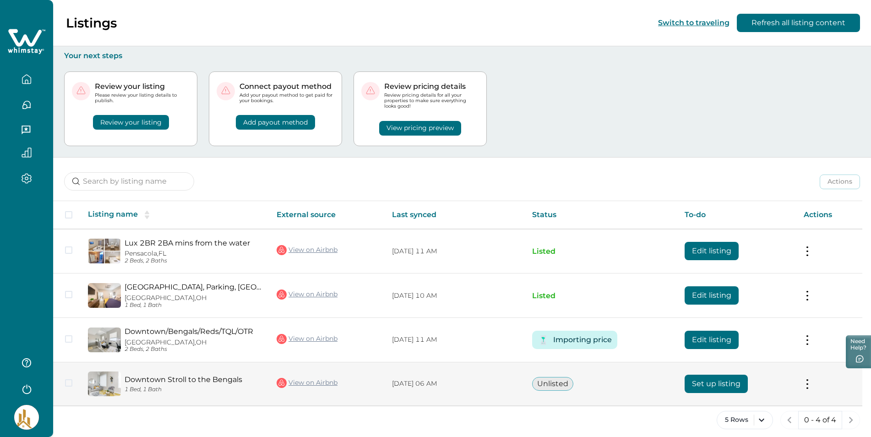
click at [725, 383] on button "Set up listing" at bounding box center [715, 383] width 63 height 18
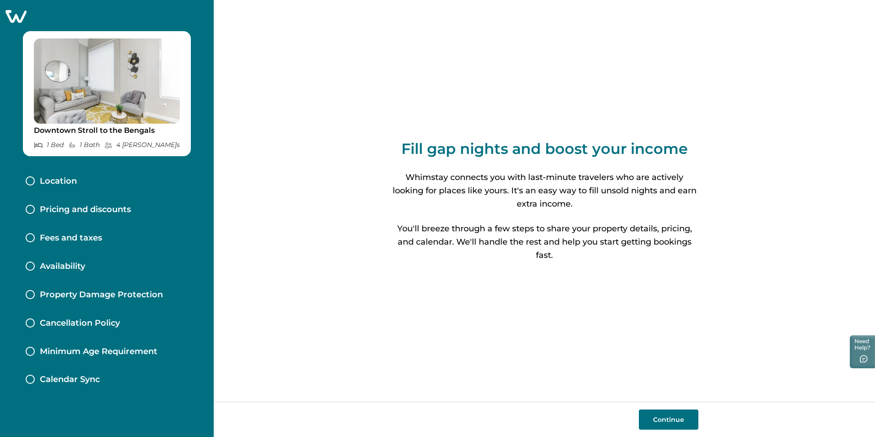
click at [677, 418] on button "Continue" at bounding box center [669, 419] width 60 height 20
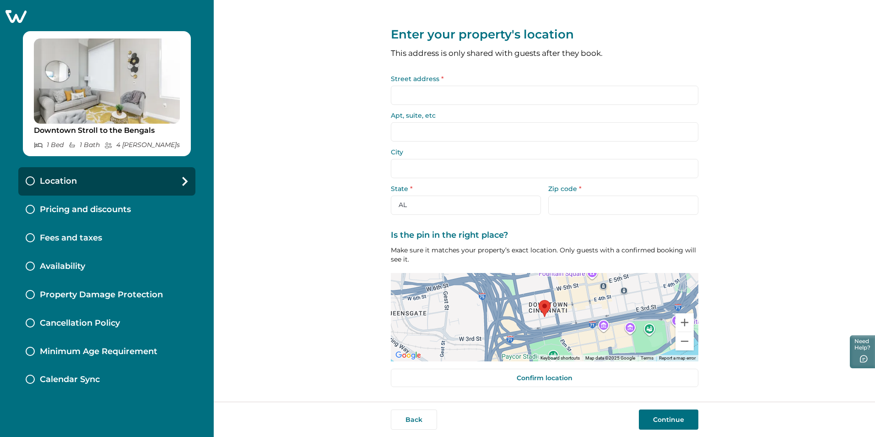
click at [425, 95] on input "Street address *" at bounding box center [545, 95] width 308 height 19
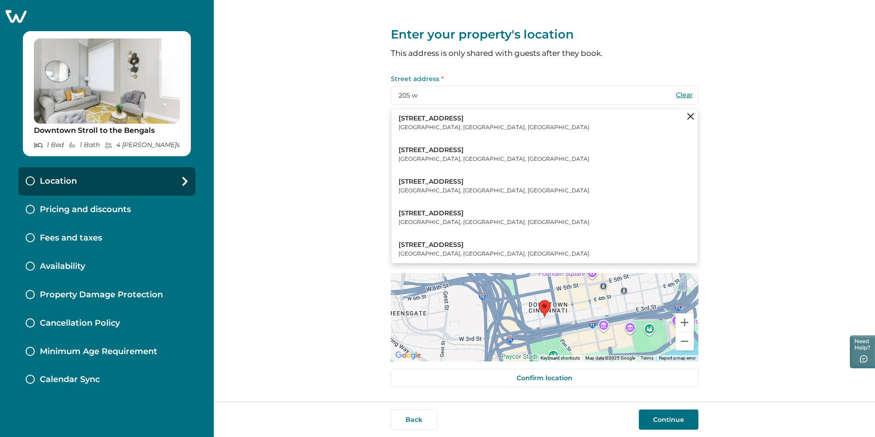
click at [436, 144] on button "[STREET_ADDRESS]" at bounding box center [544, 155] width 307 height 28
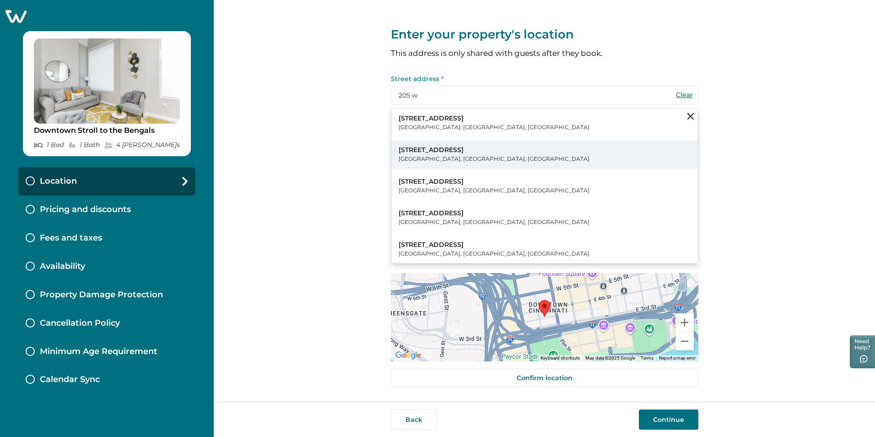
type input "[STREET_ADDRESS]"
type input "[GEOGRAPHIC_DATA]"
select select "OH"
type input "45202"
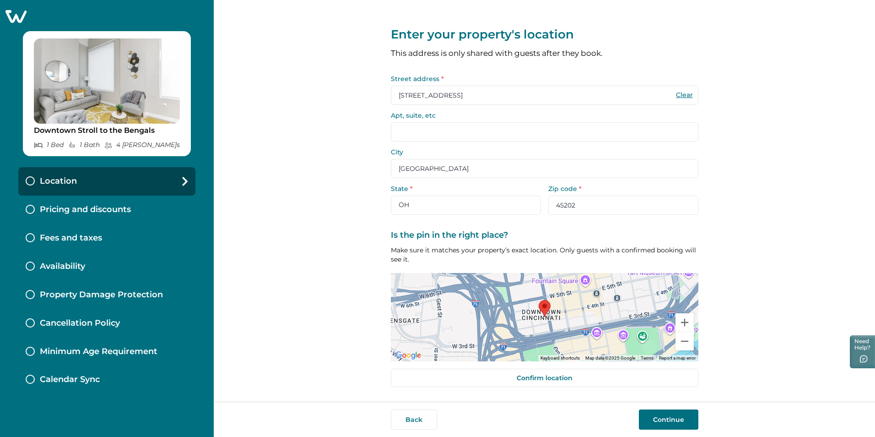
drag, startPoint x: 423, startPoint y: 130, endPoint x: 426, endPoint y: 125, distance: 5.7
click at [424, 129] on input "Apt, suite, etc" at bounding box center [545, 131] width 308 height 19
type input "208"
click at [668, 429] on div "Back Continue" at bounding box center [544, 418] width 661 height 35
click at [668, 422] on button "Continue" at bounding box center [669, 419] width 60 height 20
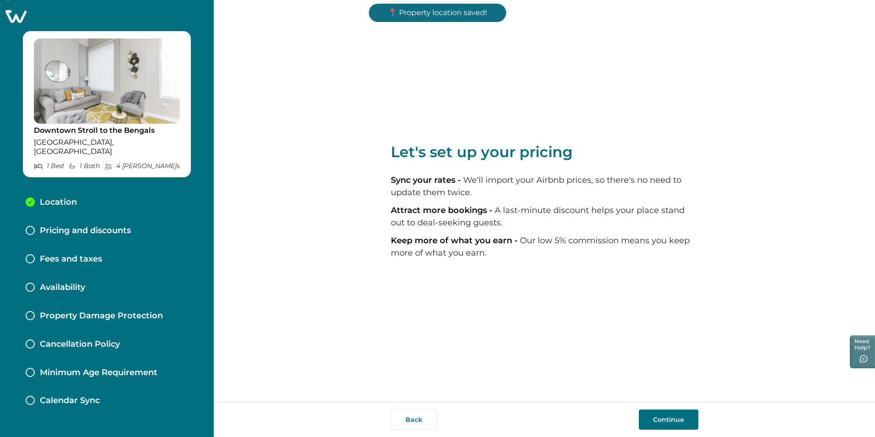
click at [668, 420] on button "Continue" at bounding box center [669, 419] width 60 height 20
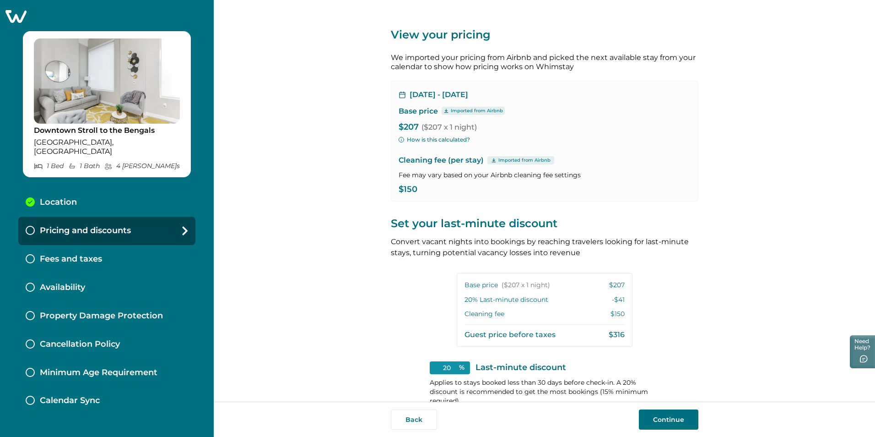
click at [669, 422] on button "Continue" at bounding box center [669, 419] width 60 height 20
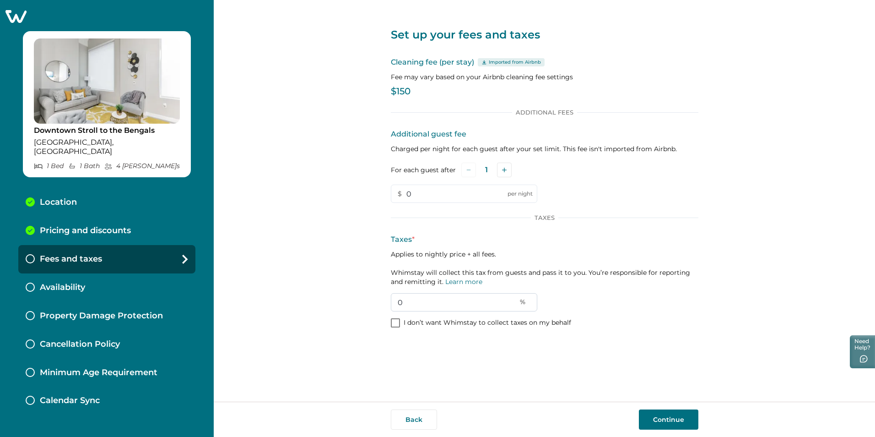
click at [409, 303] on input "0" at bounding box center [464, 302] width 146 height 18
type input "6"
click at [662, 417] on button "Continue" at bounding box center [669, 419] width 60 height 20
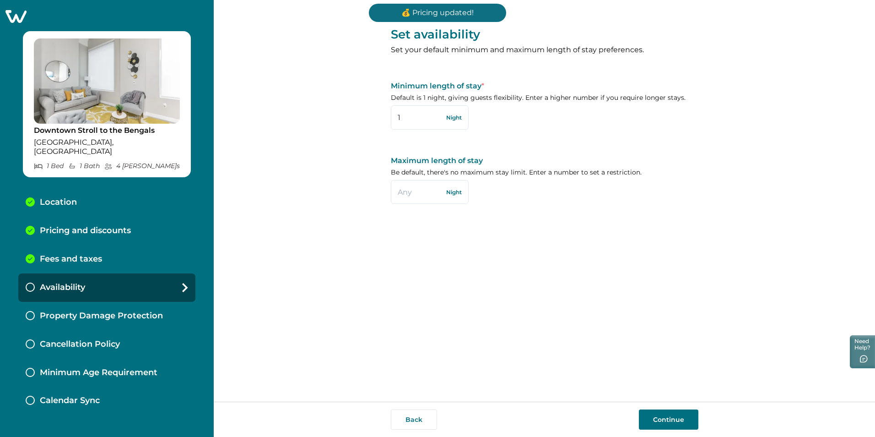
click at [673, 423] on button "Continue" at bounding box center [669, 419] width 60 height 20
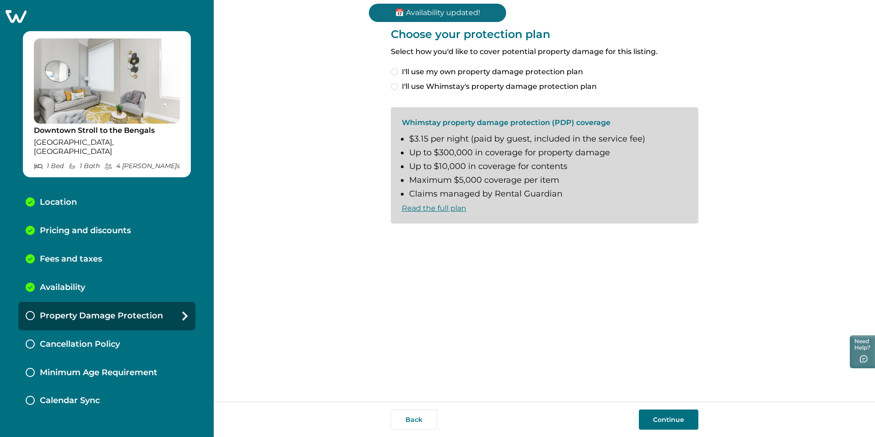
click at [398, 87] on label "I'll use Whimstay's property damage protection plan" at bounding box center [545, 86] width 308 height 11
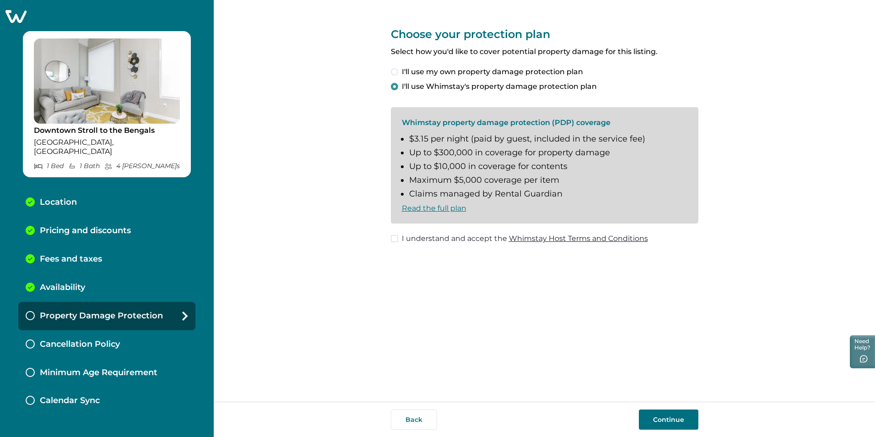
click at [394, 236] on span at bounding box center [394, 238] width 7 height 7
click at [659, 424] on button "Continue" at bounding box center [669, 419] width 60 height 20
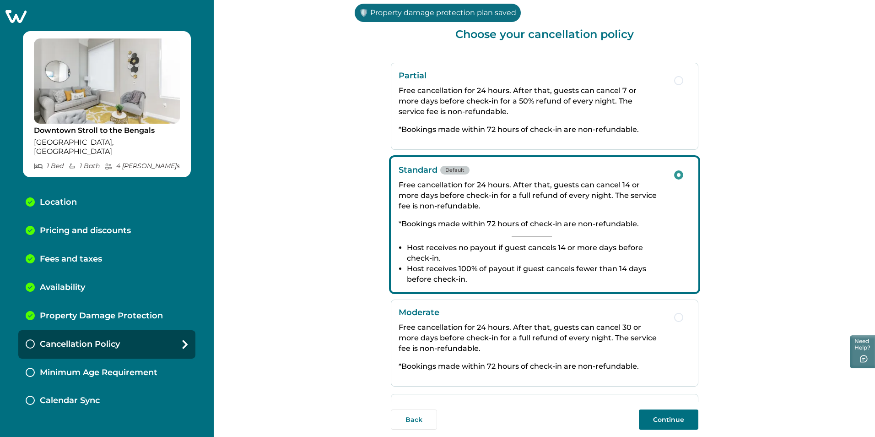
click at [666, 417] on button "Continue" at bounding box center [669, 419] width 60 height 20
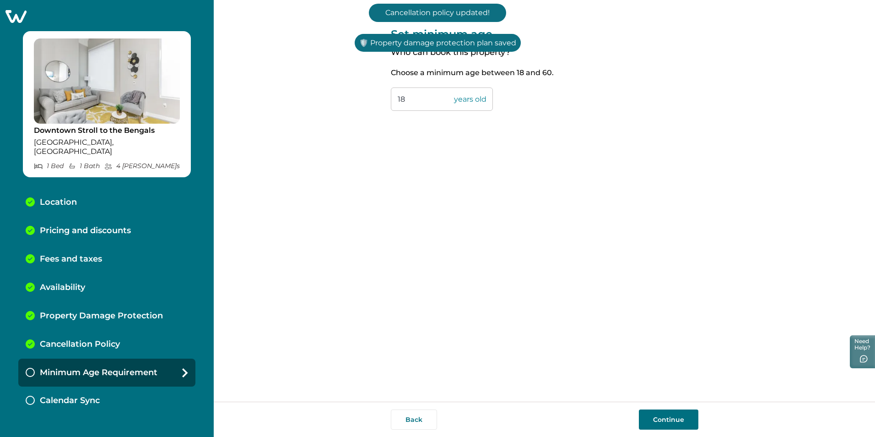
click at [411, 99] on input "18" at bounding box center [442, 98] width 102 height 23
type input "1"
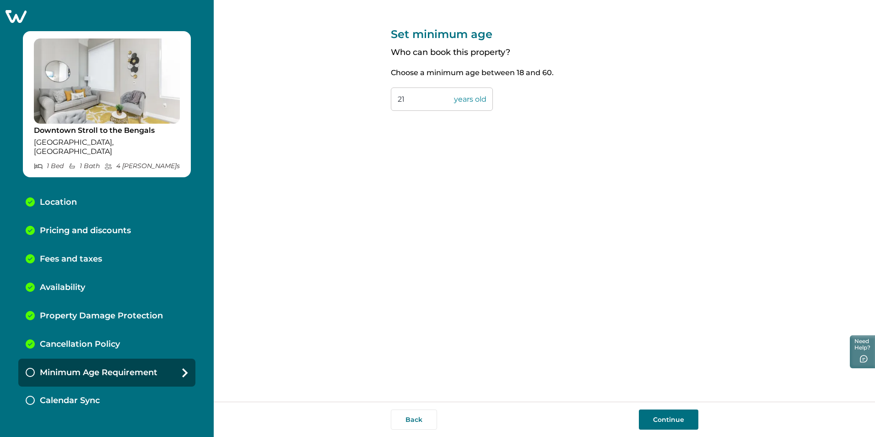
type input "21"
click at [671, 422] on button "Continue" at bounding box center [669, 419] width 60 height 20
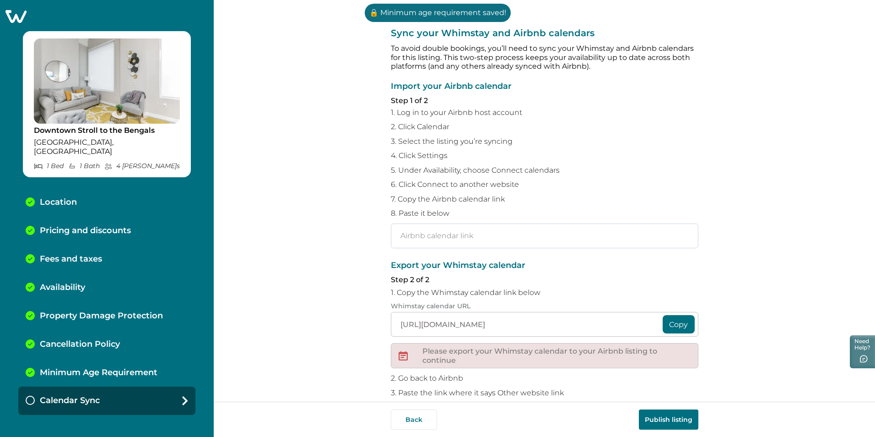
paste input "[URL][DOMAIN_NAME]"
type input "[URL][DOMAIN_NAME]"
click at [681, 325] on button "Copy" at bounding box center [679, 324] width 32 height 18
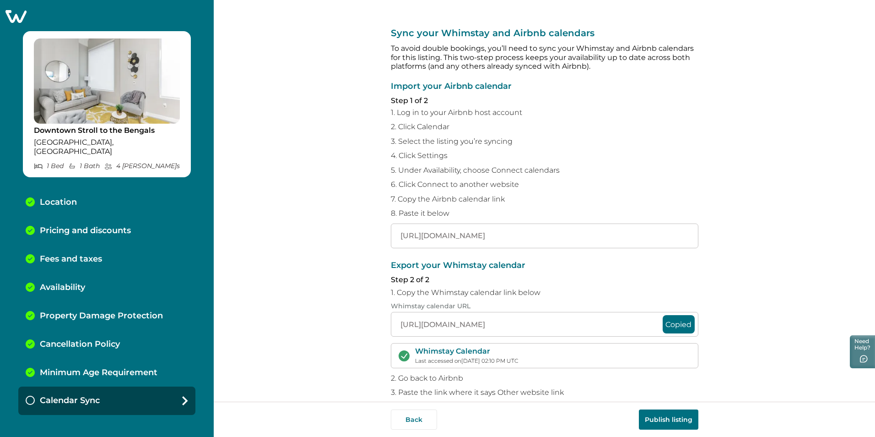
click at [655, 167] on p "5. Under Availability, choose Connect calendars" at bounding box center [545, 170] width 308 height 9
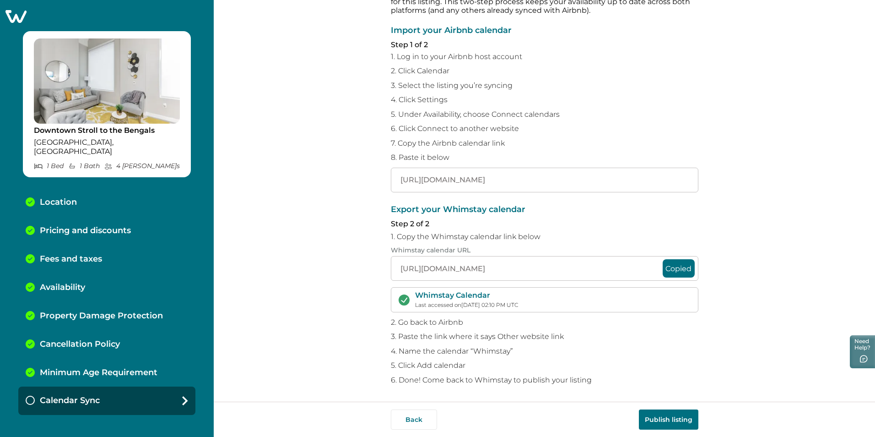
scroll to position [57, 0]
click at [661, 422] on button "Publish listing" at bounding box center [669, 419] width 60 height 20
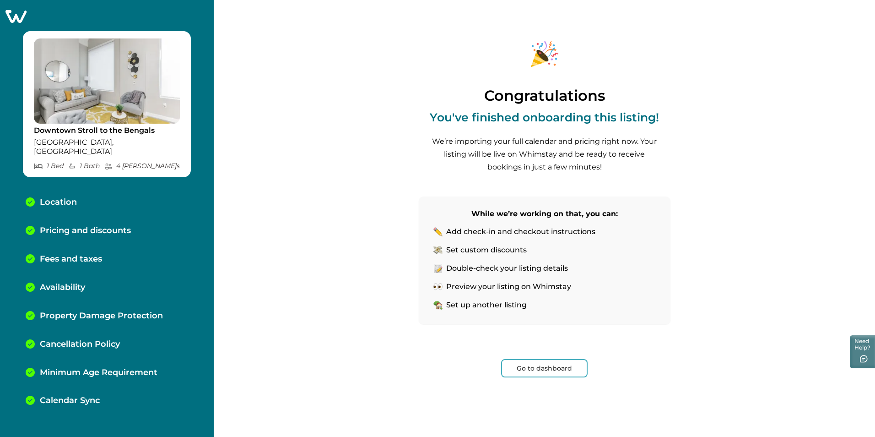
click at [558, 365] on button "Go to dashboard" at bounding box center [544, 368] width 87 height 18
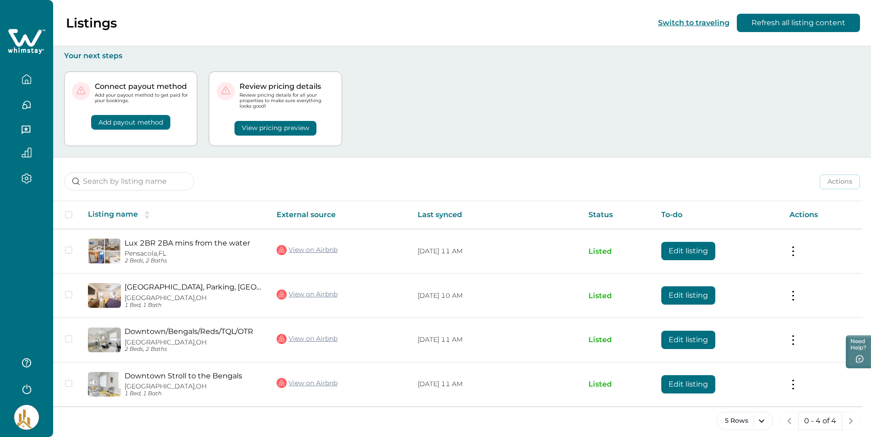
click at [125, 122] on button "Add payout method" at bounding box center [130, 122] width 79 height 15
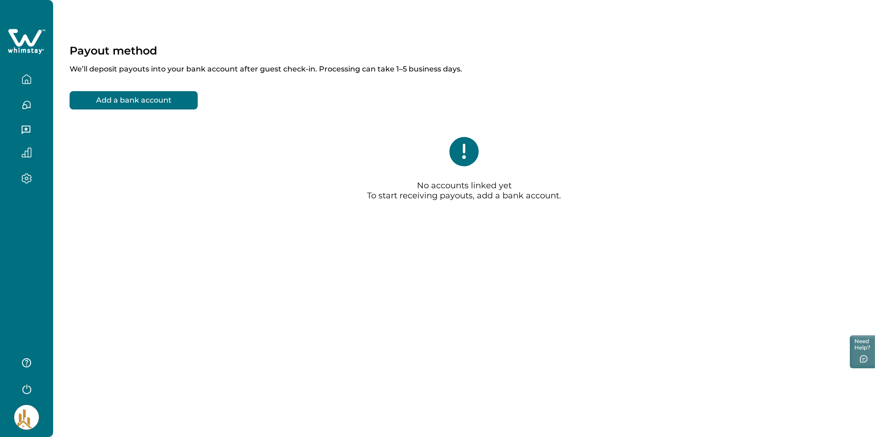
click at [118, 98] on button "Add a bank account" at bounding box center [134, 100] width 128 height 18
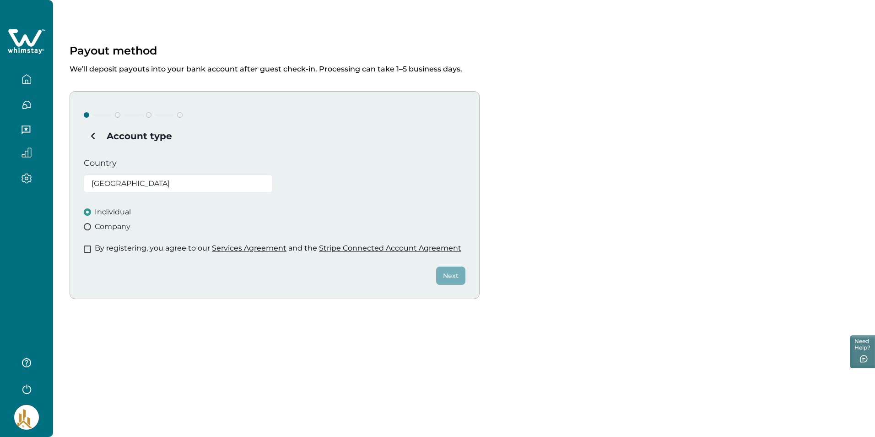
click at [90, 223] on label "Company" at bounding box center [275, 226] width 382 height 11
click at [89, 247] on span at bounding box center [87, 248] width 7 height 7
click at [454, 278] on button "Next" at bounding box center [450, 275] width 29 height 18
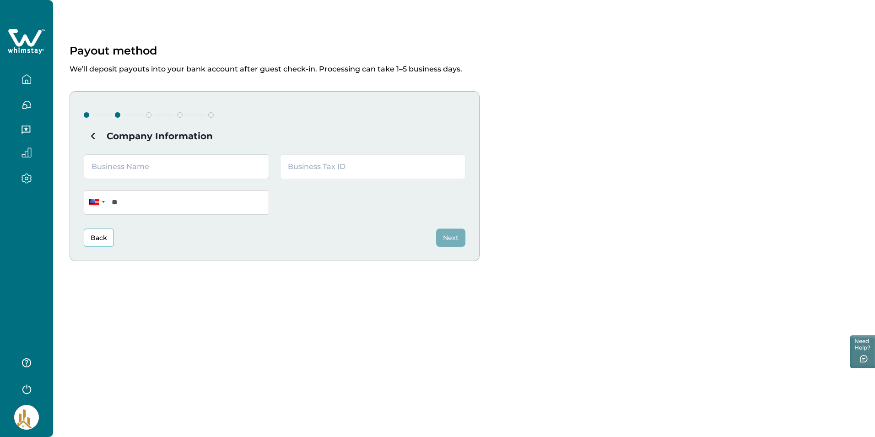
click at [168, 166] on input "text" at bounding box center [176, 166] width 185 height 25
type input "Brown Family Luxury Stays LLC"
click at [330, 160] on input "text" at bounding box center [372, 166] width 185 height 25
click at [301, 166] on input "883007765" at bounding box center [372, 166] width 185 height 25
click at [299, 163] on input "883007765" at bounding box center [372, 166] width 185 height 25
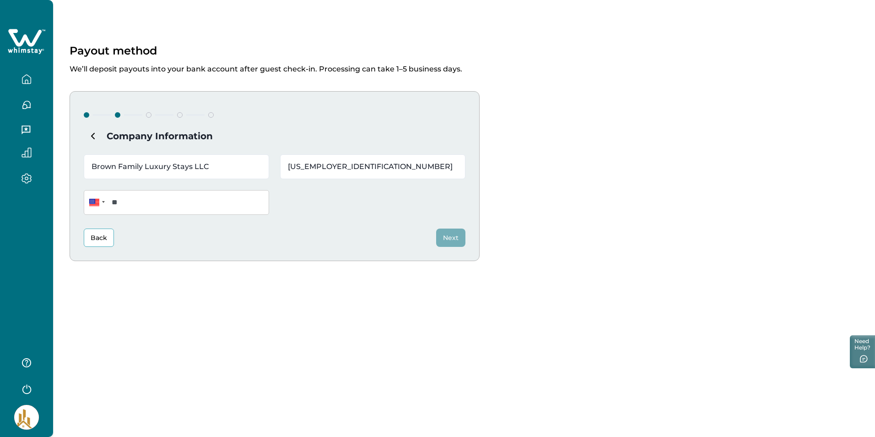
type input "[US_EMPLOYER_IDENTIFICATION_NUMBER]"
click at [211, 206] on input "**" at bounding box center [176, 202] width 185 height 25
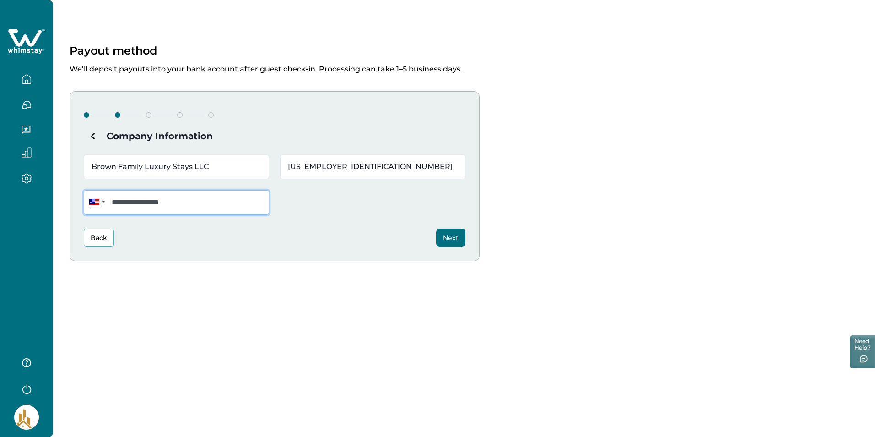
type input "**********"
click at [447, 236] on button "Next" at bounding box center [450, 237] width 29 height 18
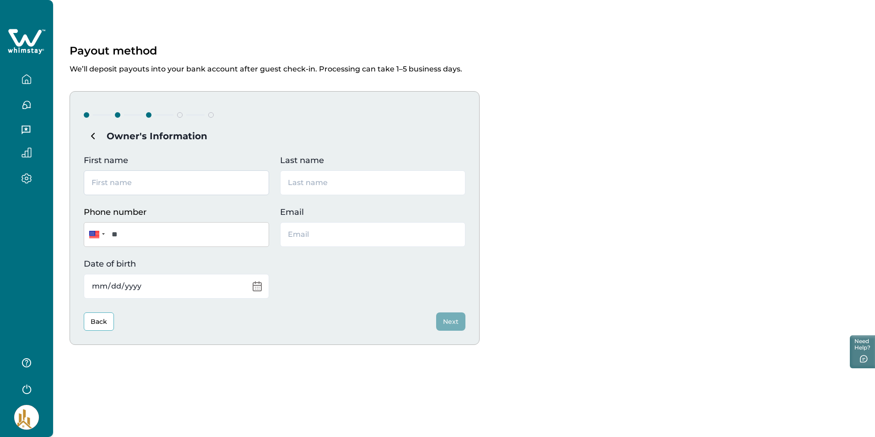
click at [108, 184] on input "First name" at bounding box center [176, 182] width 185 height 25
type input "[PERSON_NAME]"
type input "Brown"
type input "[EMAIL_ADDRESS][DOMAIN_NAME]"
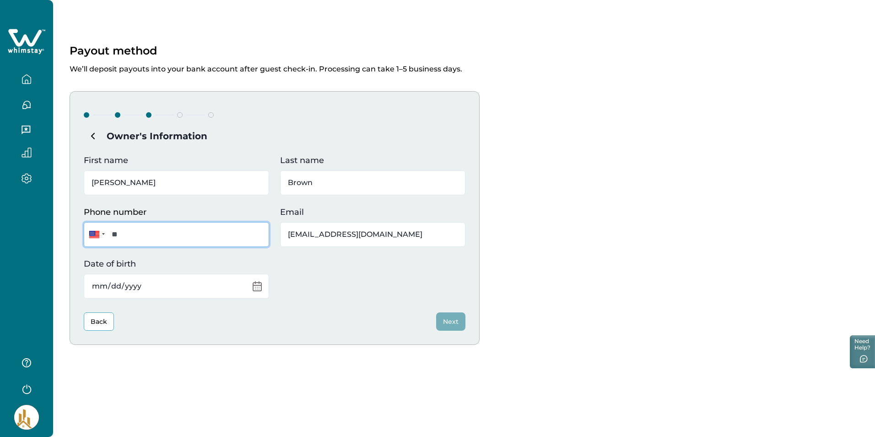
click at [162, 232] on input "**" at bounding box center [176, 234] width 185 height 25
type input "**********"
click at [142, 289] on input "Date of birth" at bounding box center [176, 286] width 185 height 25
click at [259, 284] on input "Date of birth" at bounding box center [176, 286] width 185 height 25
type input "[DATE]"
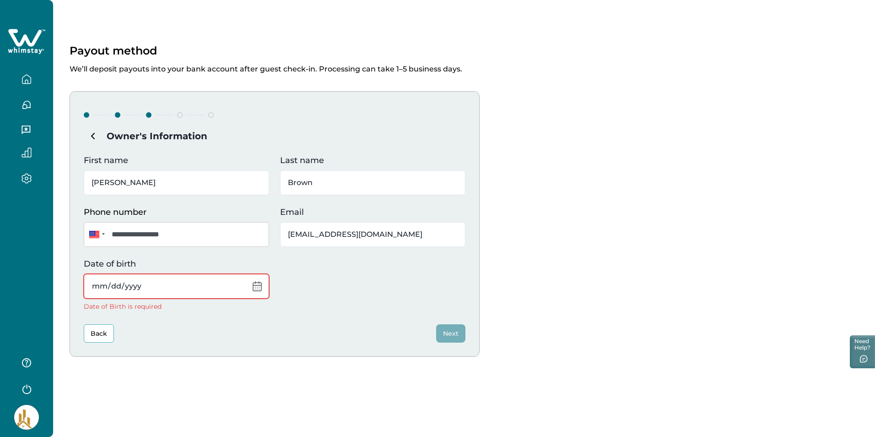
click at [103, 285] on input "Date of birth" at bounding box center [176, 286] width 185 height 25
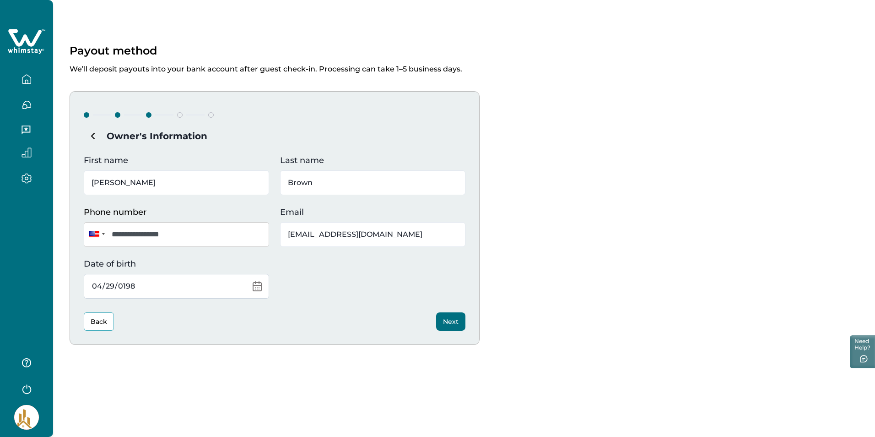
type input "[DATE]"
click at [159, 322] on div "Back Next" at bounding box center [275, 321] width 382 height 18
click at [444, 321] on button "Next" at bounding box center [450, 321] width 29 height 18
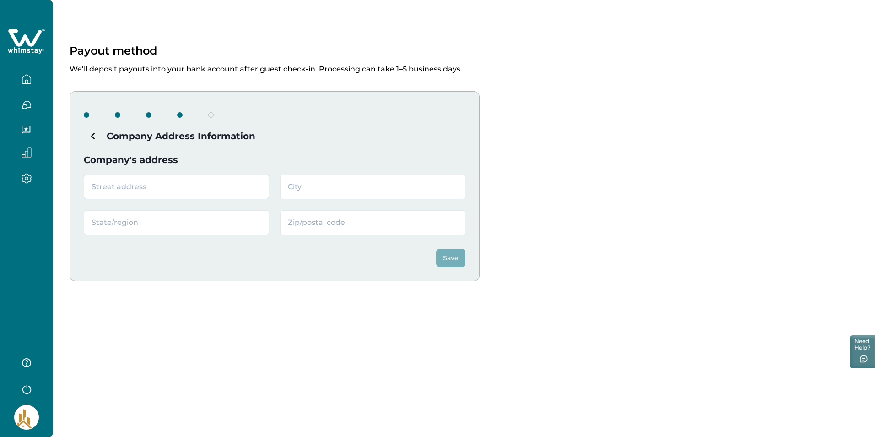
click at [141, 190] on input "text" at bounding box center [176, 186] width 185 height 25
type input "[STREET_ADDRESS]"
type input "[GEOGRAPHIC_DATA], [GEOGRAPHIC_DATA]"
type input "OH"
type input "45241"
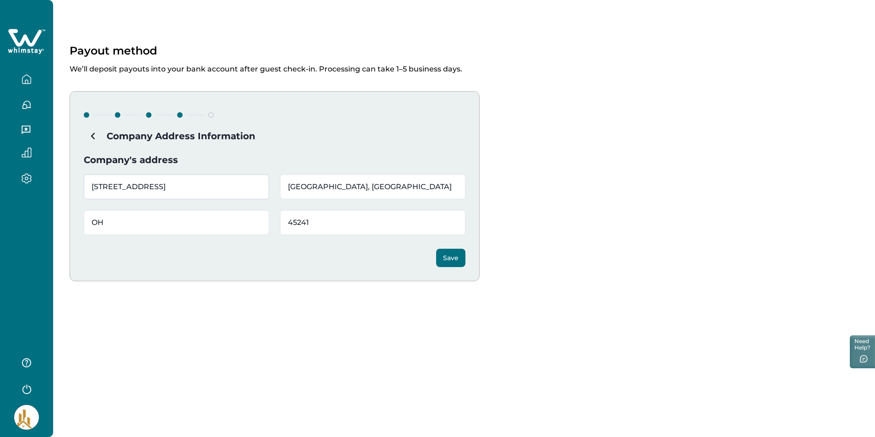
click at [252, 185] on input "[STREET_ADDRESS]" at bounding box center [176, 186] width 185 height 25
click at [223, 185] on input "[STREET_ADDRESS]" at bounding box center [176, 186] width 185 height 25
type input "[STREET_ADDRESS]"
click at [291, 151] on div "Company Address Information Company's address [STREET_ADDRESS] Save" at bounding box center [275, 186] width 410 height 190
click at [455, 257] on button "Save" at bounding box center [450, 258] width 29 height 18
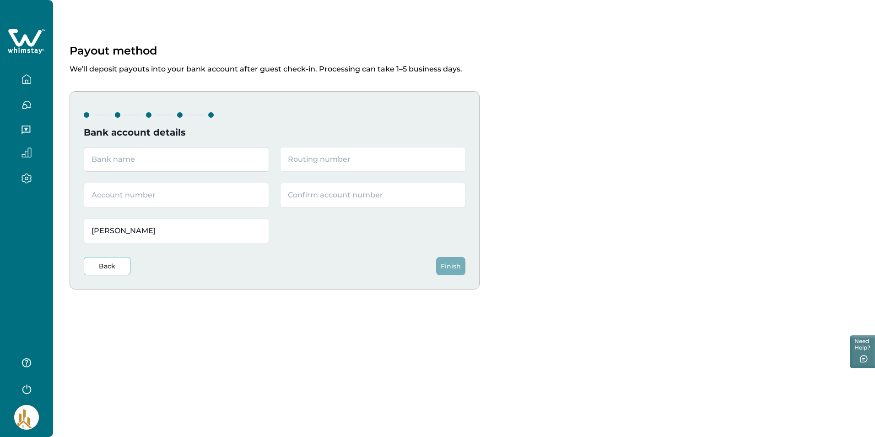
click at [203, 166] on input "text" at bounding box center [176, 159] width 185 height 25
type input "Chase"
click at [313, 162] on input "text" at bounding box center [372, 159] width 185 height 25
type input "044000037"
click at [231, 198] on input "text" at bounding box center [176, 195] width 185 height 25
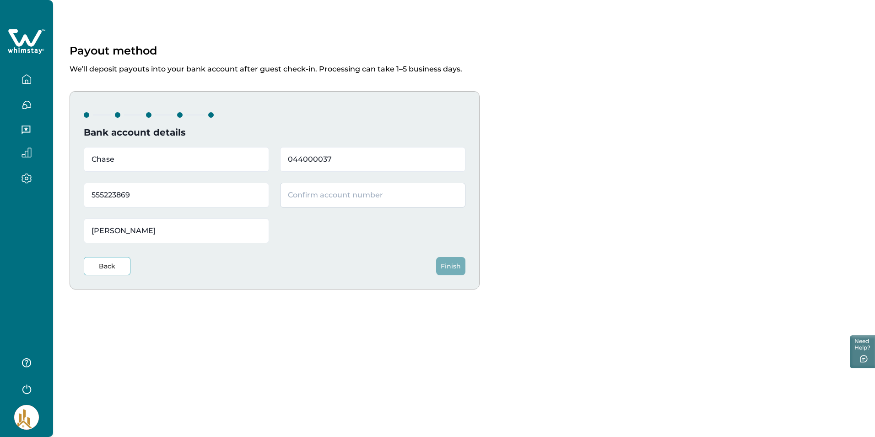
type input "555223869"
click at [376, 196] on input "text" at bounding box center [372, 195] width 185 height 25
type input "555223869"
click at [456, 264] on button "Finish" at bounding box center [450, 266] width 29 height 18
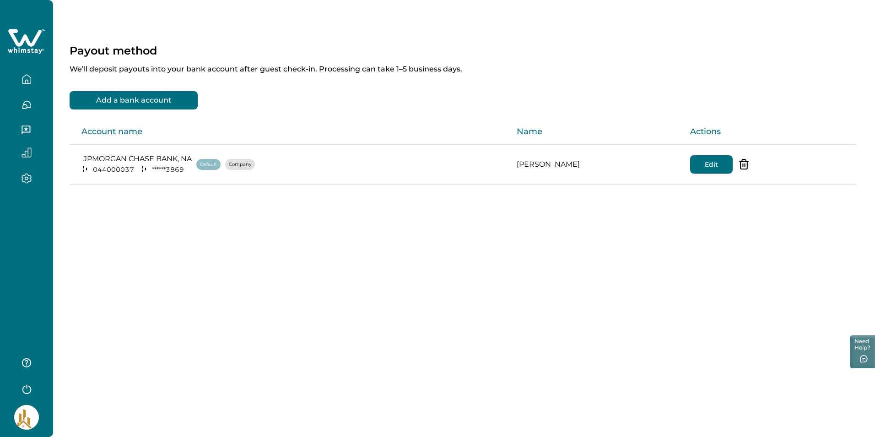
click at [25, 77] on icon "button" at bounding box center [27, 79] width 10 height 10
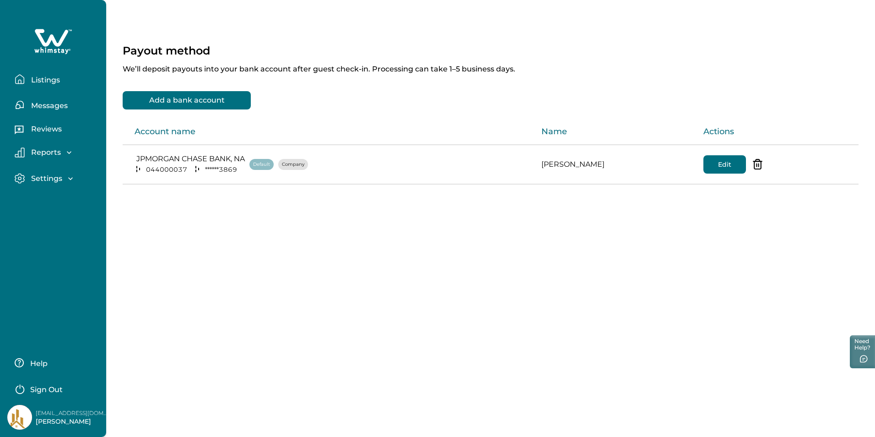
click at [38, 76] on p "Listings" at bounding box center [44, 80] width 32 height 9
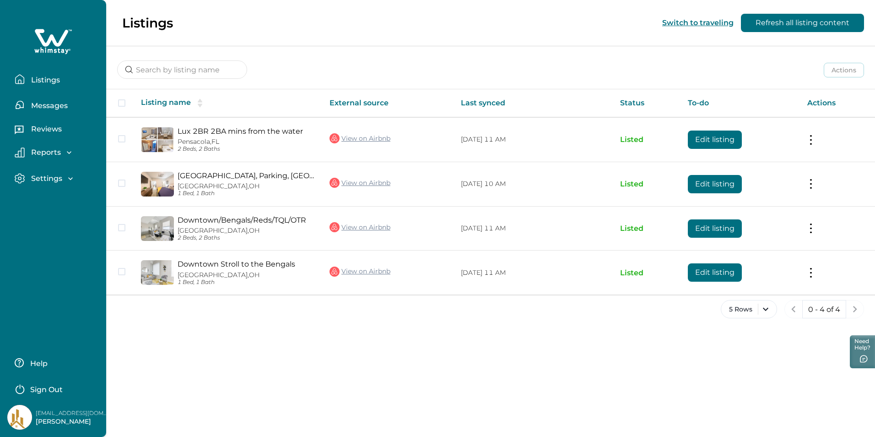
click at [43, 104] on p "Messages" at bounding box center [47, 105] width 39 height 9
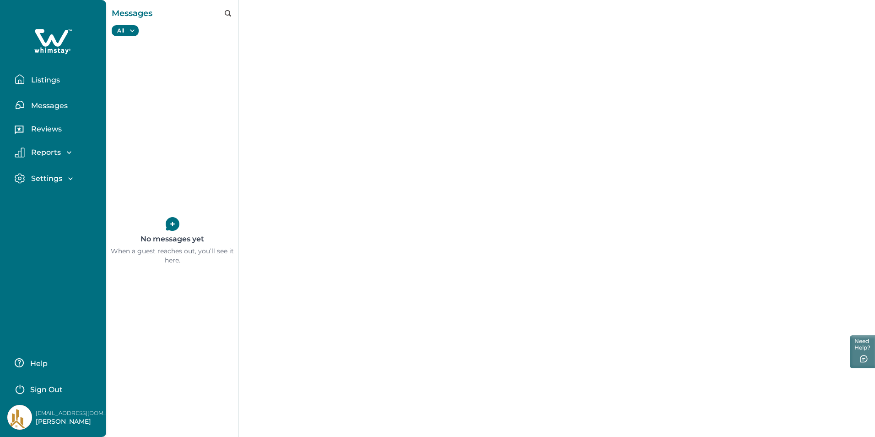
click at [52, 78] on p "Listings" at bounding box center [44, 80] width 32 height 9
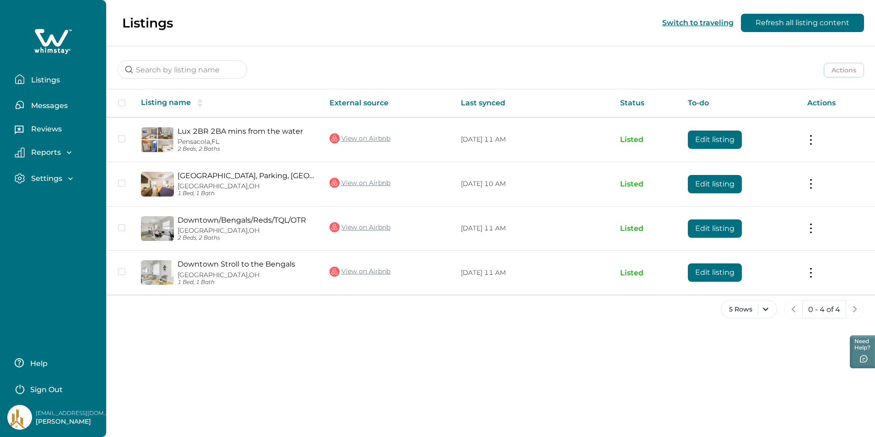
click at [43, 151] on p "Reports" at bounding box center [44, 152] width 32 height 9
click at [53, 186] on p "Reservations" at bounding box center [53, 190] width 51 height 9
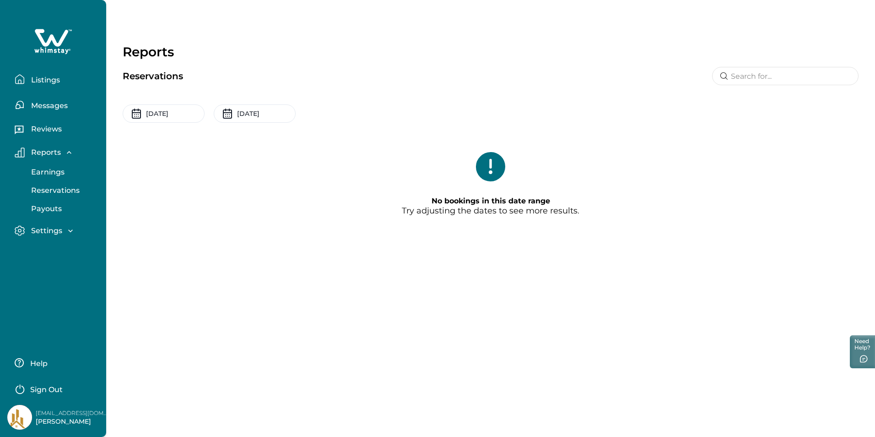
click at [56, 78] on p "Listings" at bounding box center [44, 80] width 32 height 9
